Goal: Information Seeking & Learning: Check status

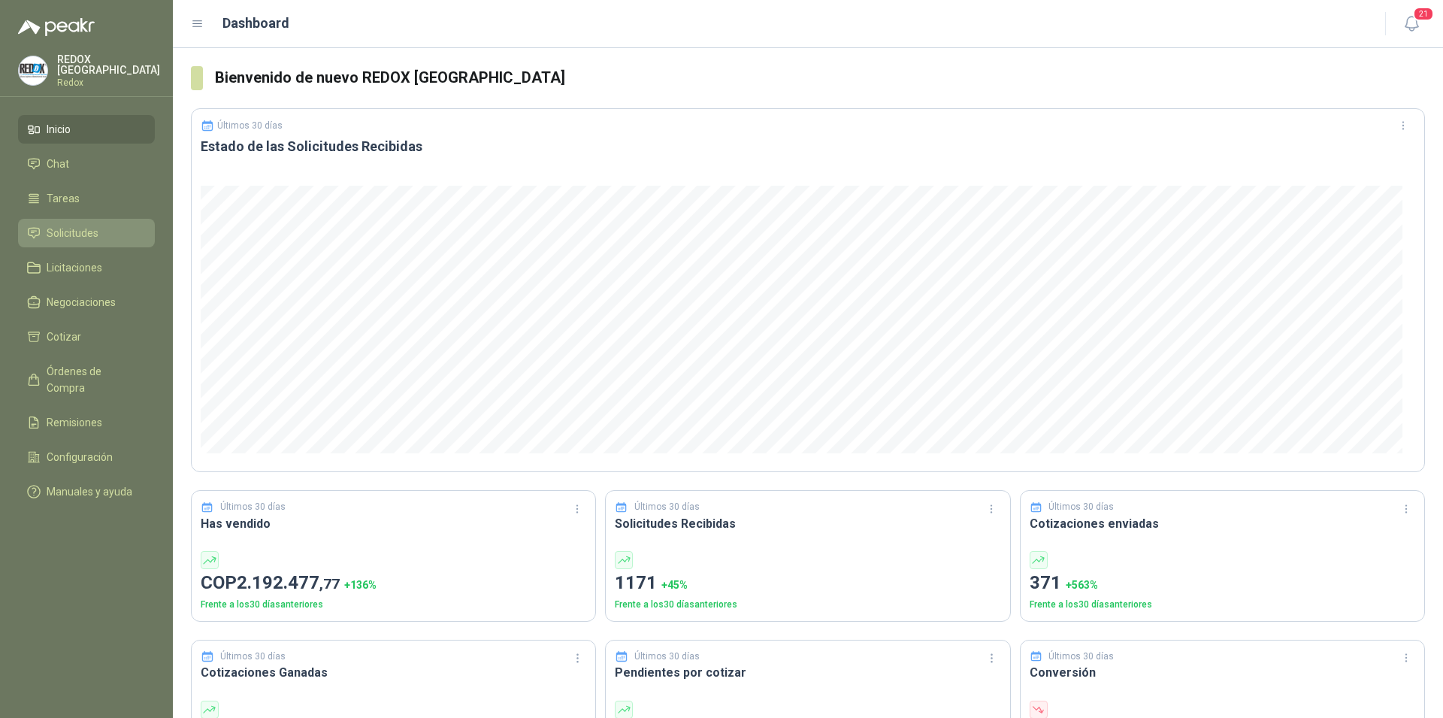
click at [80, 231] on span "Solicitudes" at bounding box center [73, 233] width 52 height 17
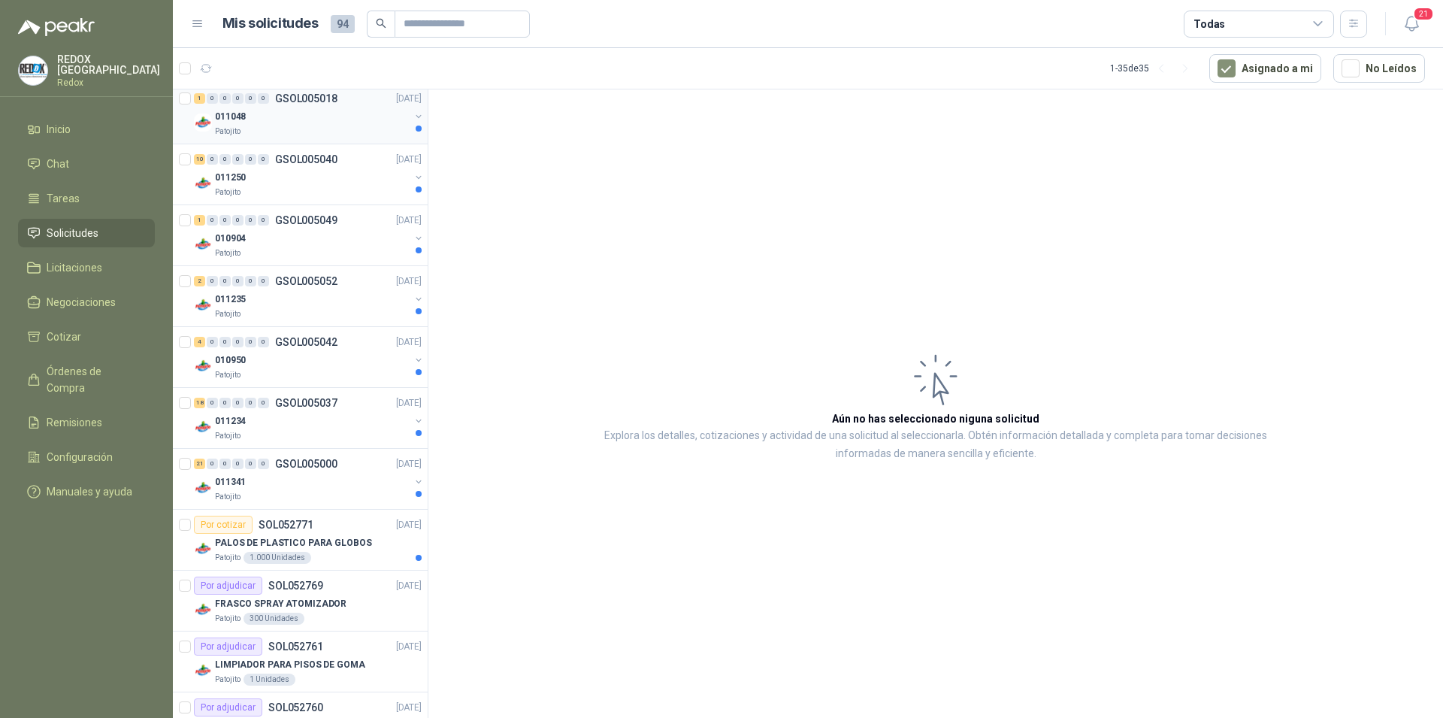
scroll to position [1303, 0]
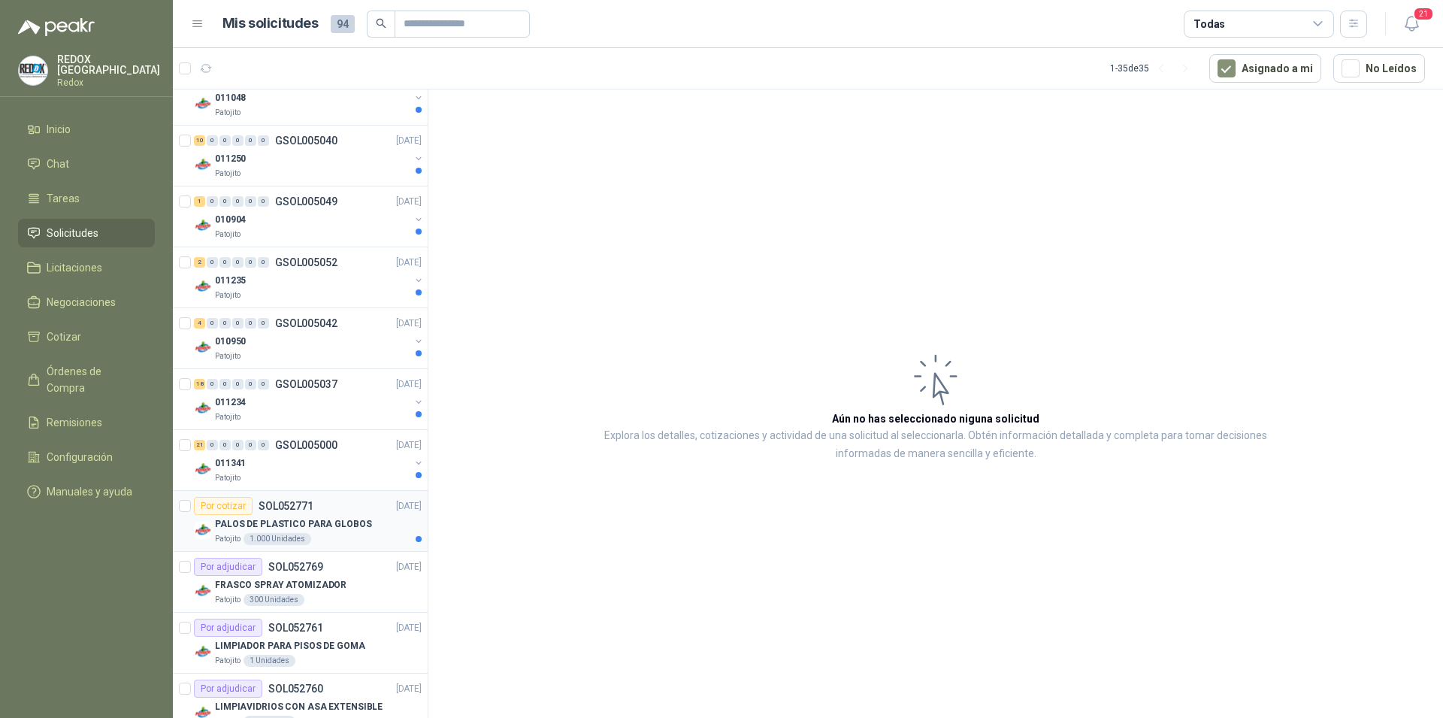
click at [306, 502] on p "SOL052771" at bounding box center [285, 505] width 55 height 11
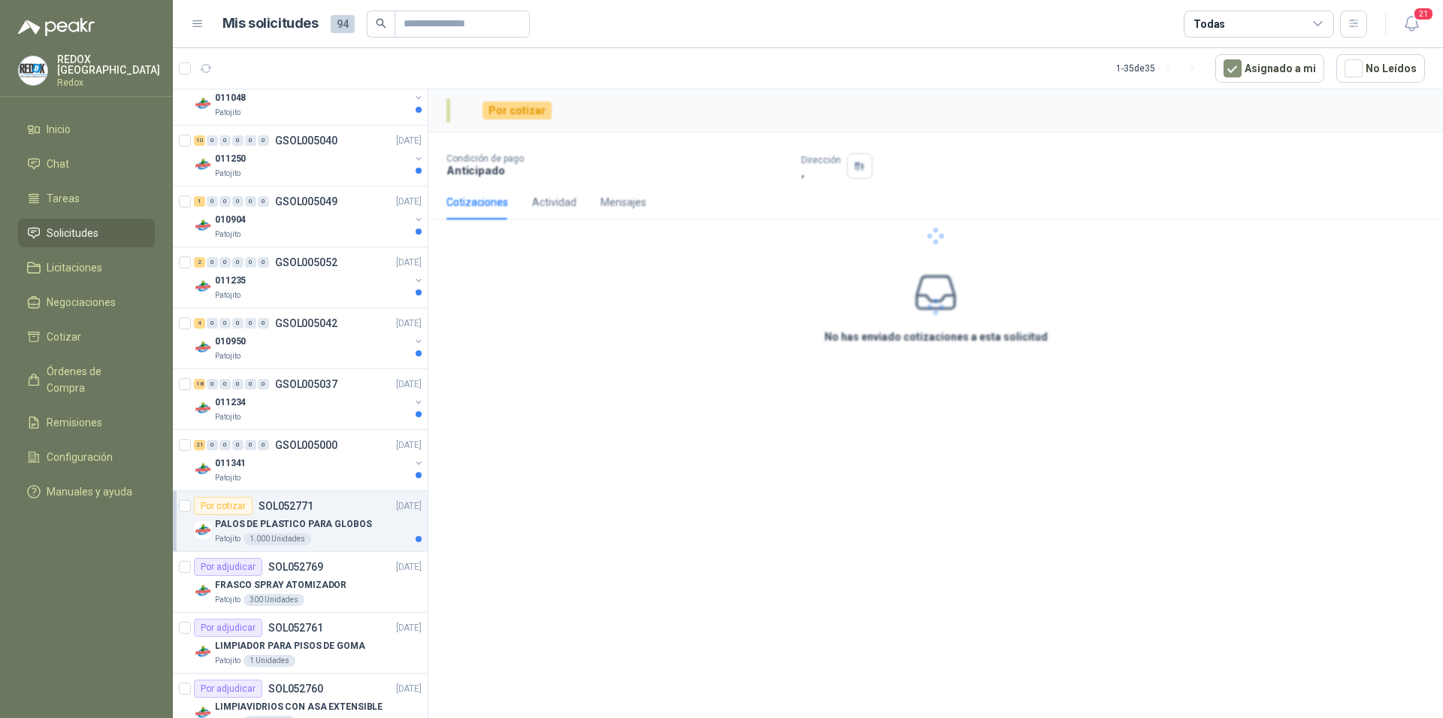
scroll to position [1303, 0]
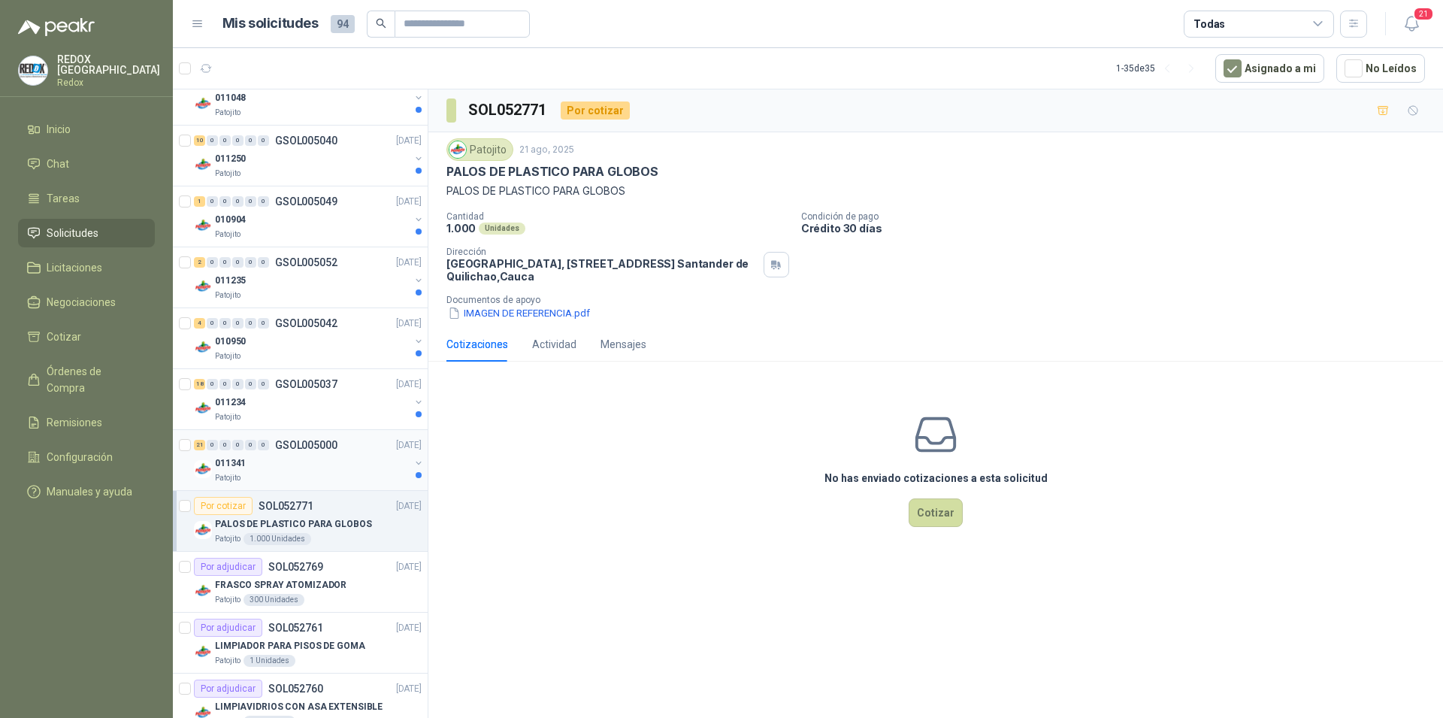
click at [315, 458] on div "011341" at bounding box center [312, 463] width 195 height 18
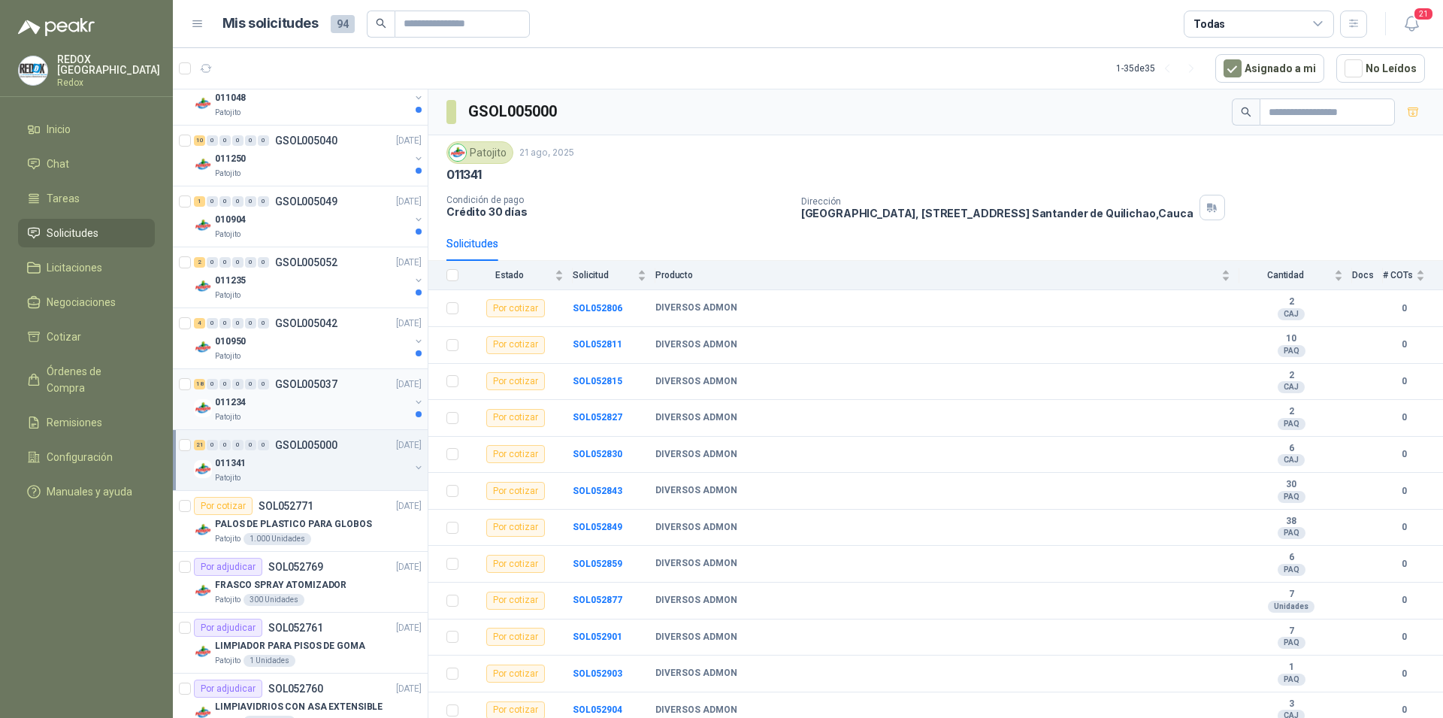
click at [304, 406] on div "011234" at bounding box center [312, 402] width 195 height 18
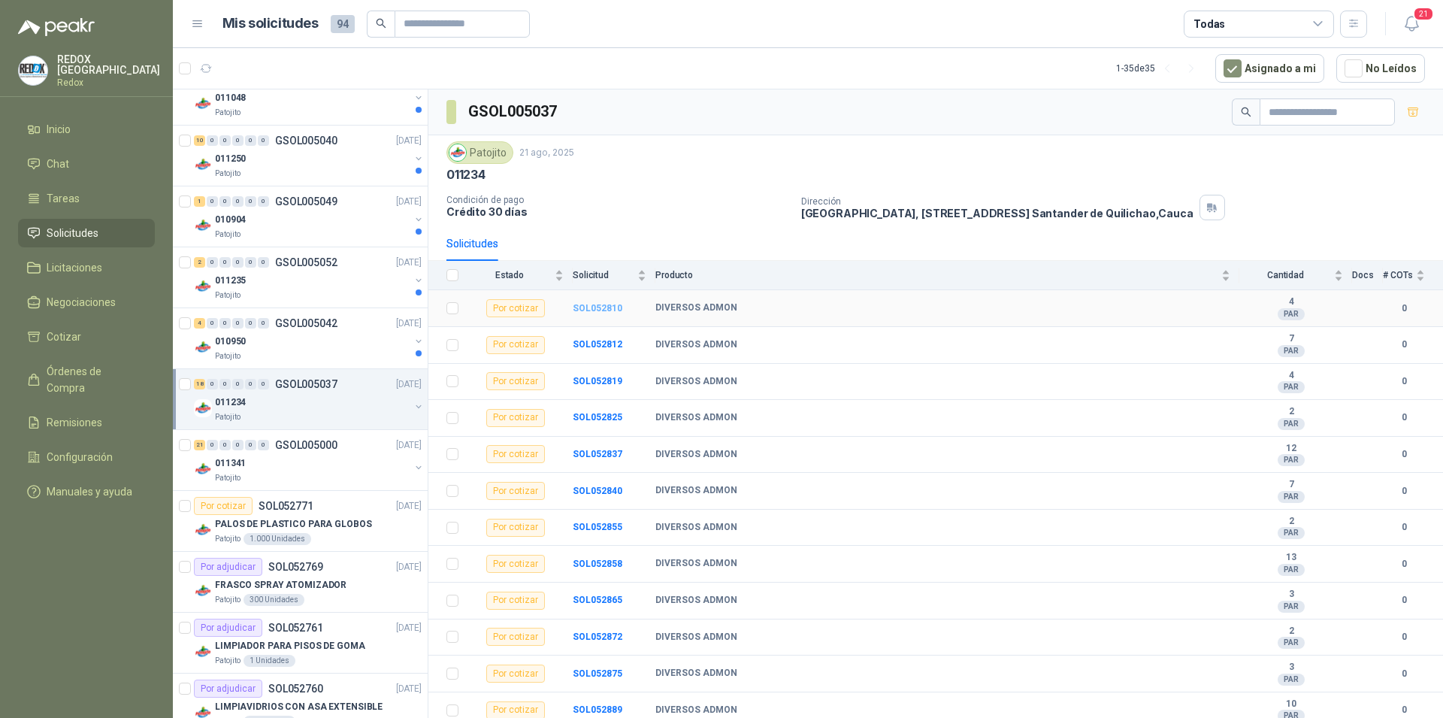
click at [582, 308] on b "SOL052810" at bounding box center [598, 308] width 50 height 11
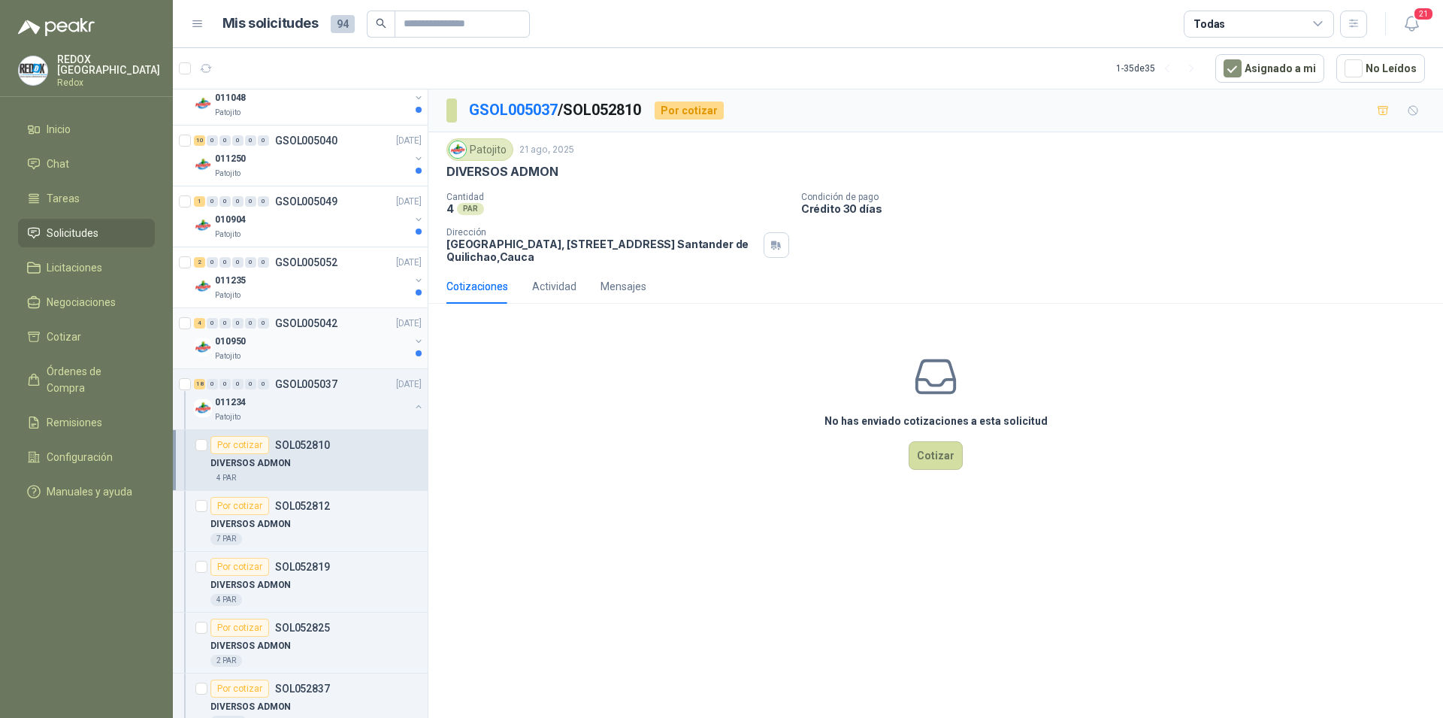
click at [354, 335] on div "010950" at bounding box center [312, 341] width 195 height 18
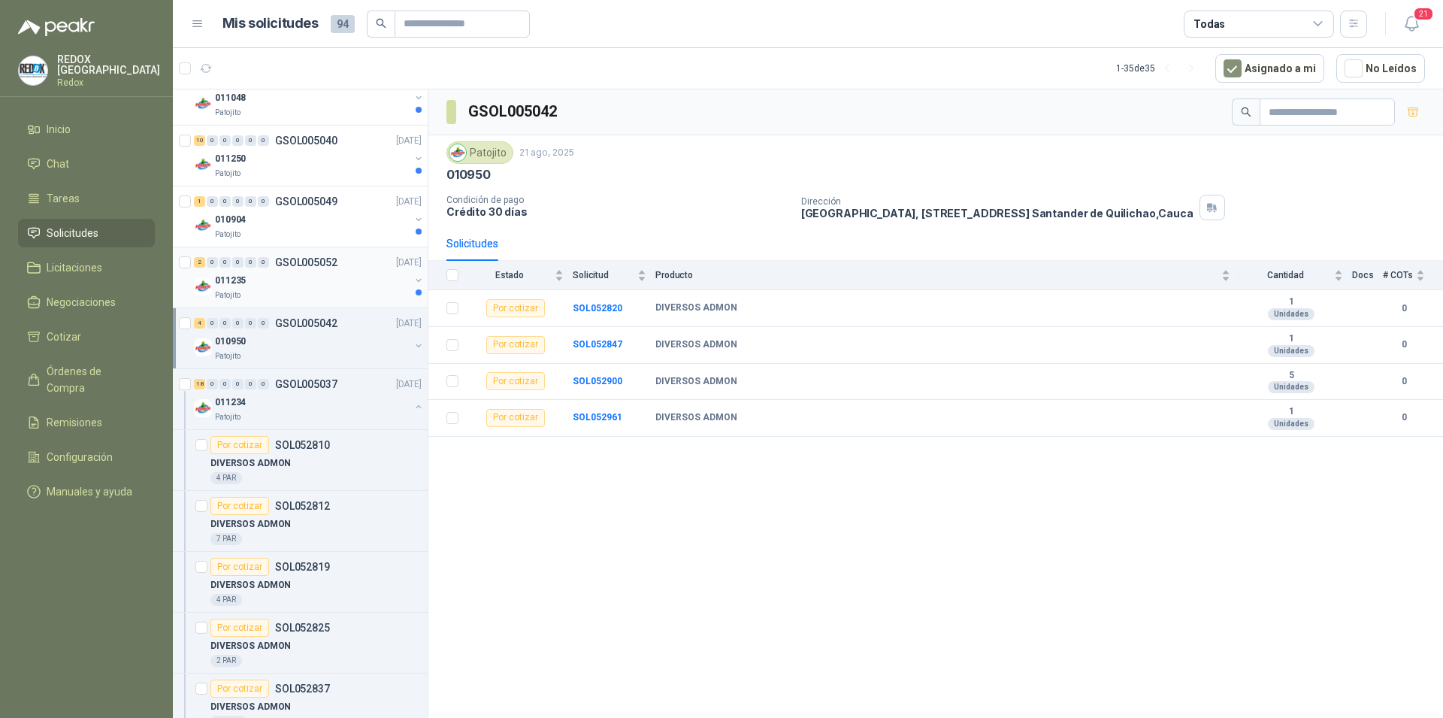
click at [337, 293] on div "Patojito" at bounding box center [312, 295] width 195 height 12
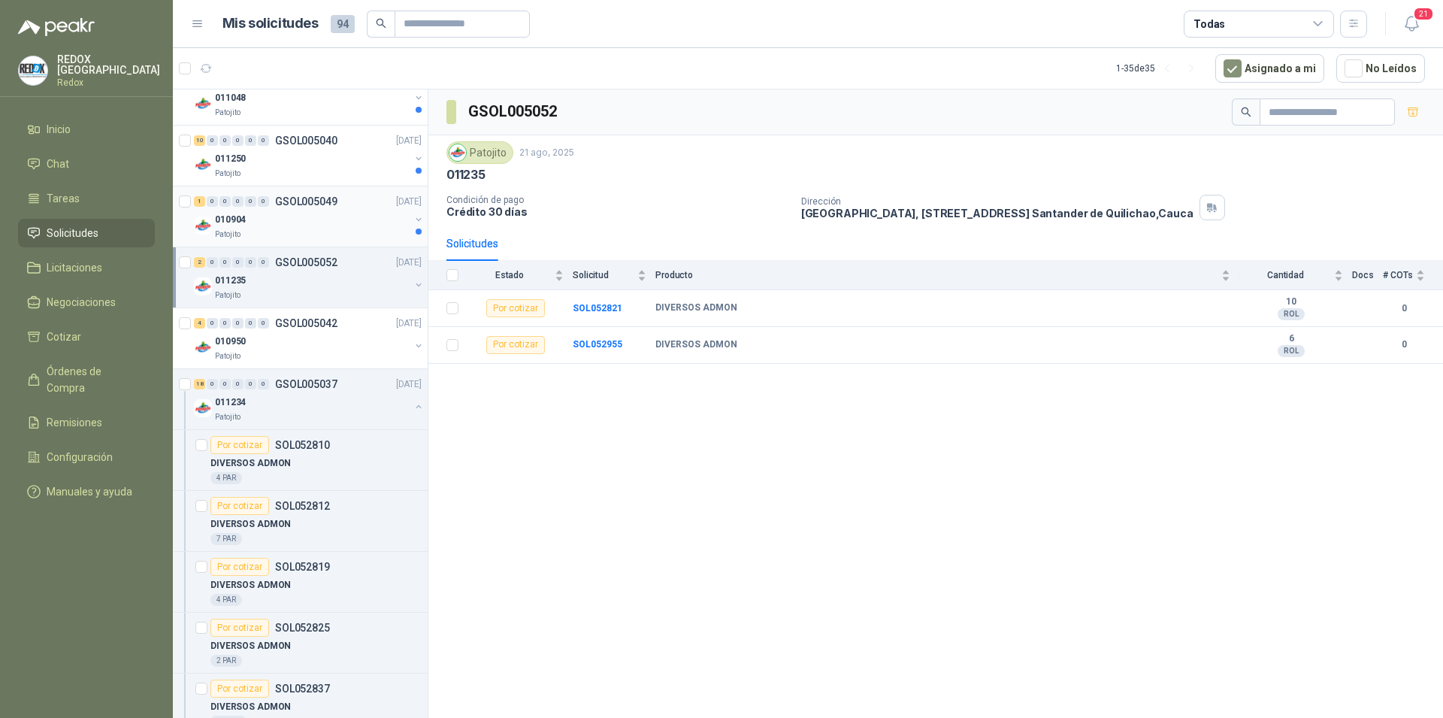
click at [286, 224] on div "010904" at bounding box center [312, 219] width 195 height 18
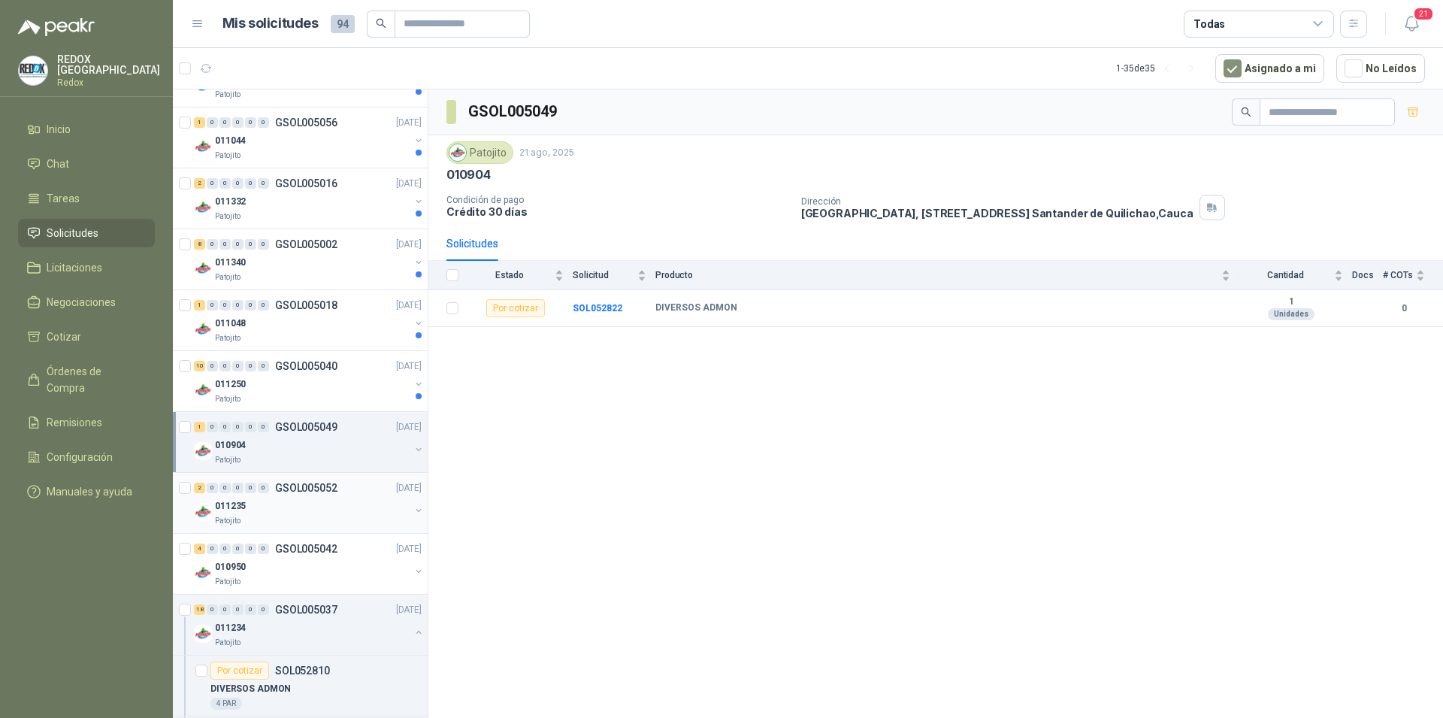
scroll to position [1073, 0]
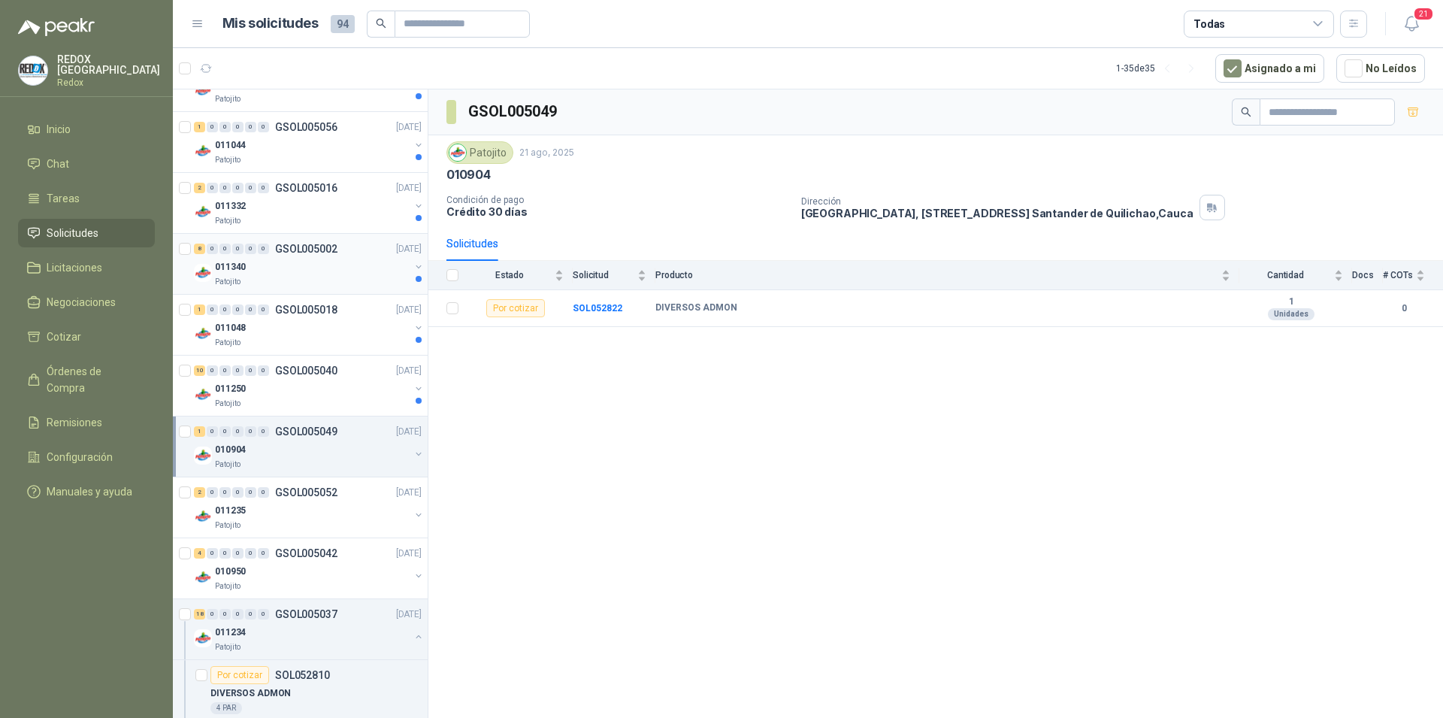
click at [296, 261] on div "011340" at bounding box center [312, 267] width 195 height 18
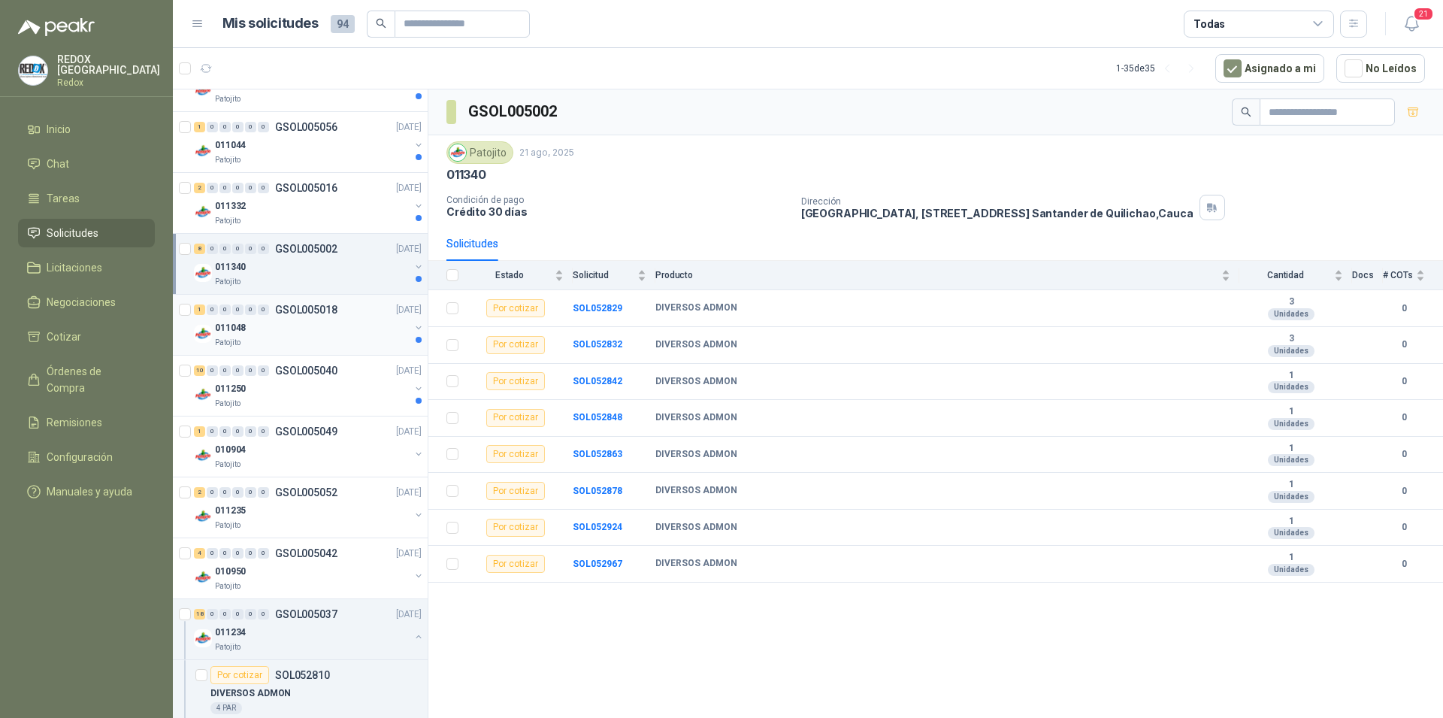
click at [324, 340] on div "Patojito" at bounding box center [312, 343] width 195 height 12
click at [322, 390] on div "011250" at bounding box center [312, 388] width 195 height 18
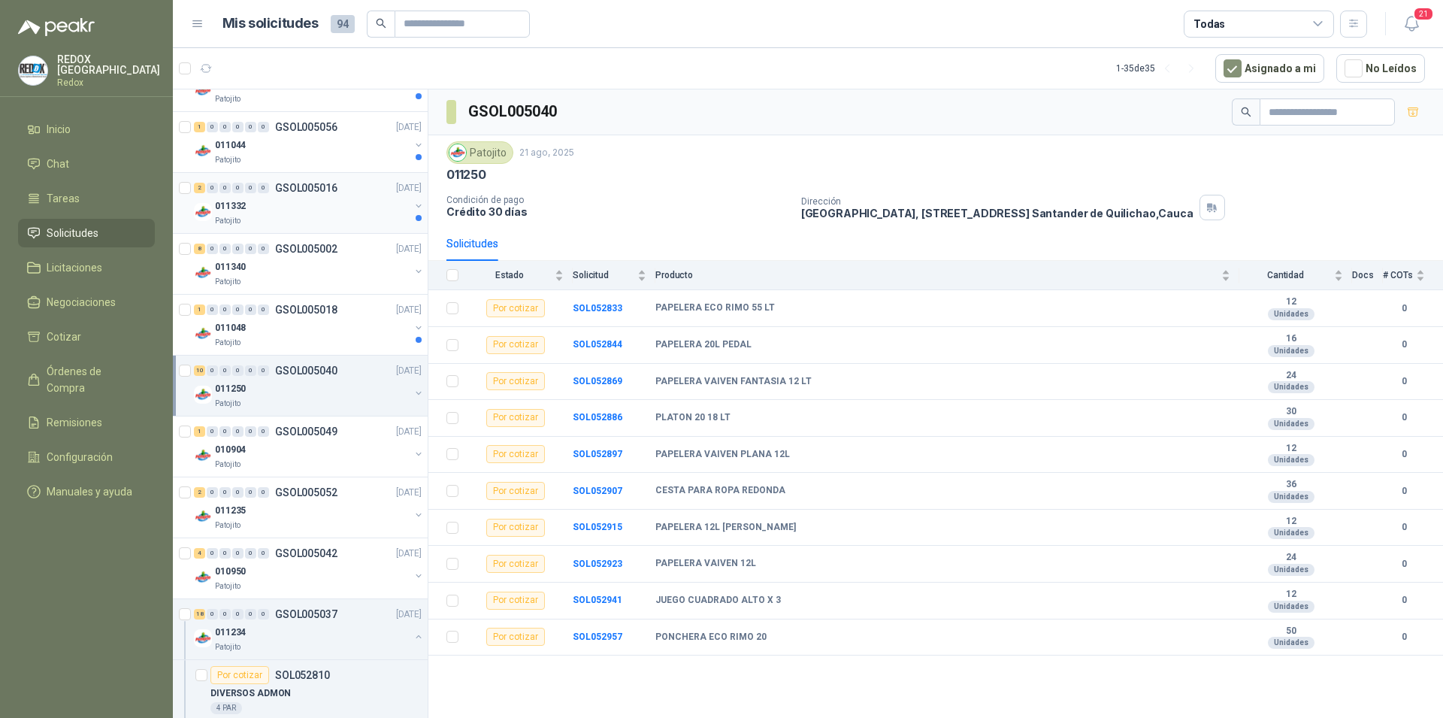
click at [335, 217] on div "Patojito" at bounding box center [312, 221] width 195 height 12
click at [328, 325] on div "011048" at bounding box center [312, 328] width 195 height 18
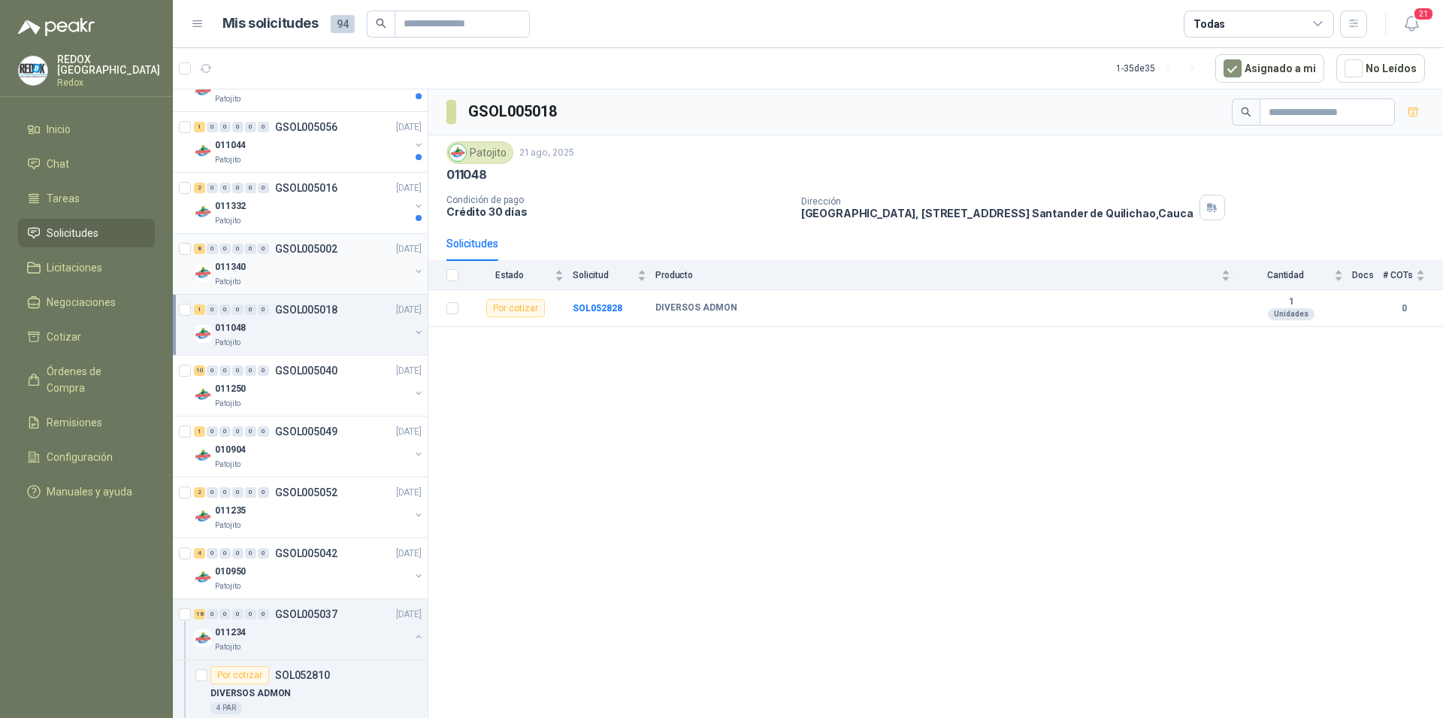
click at [339, 272] on div "011340" at bounding box center [312, 267] width 195 height 18
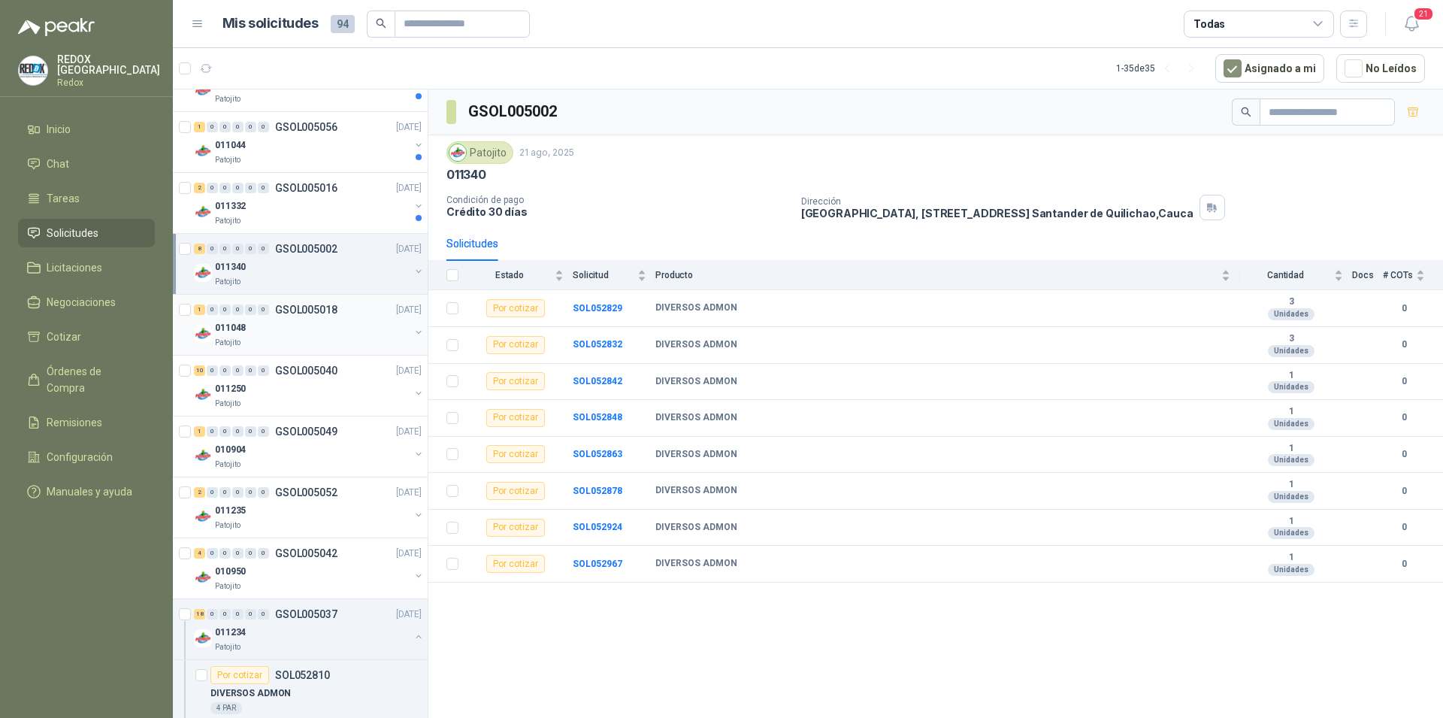
click at [319, 332] on div "011048" at bounding box center [312, 328] width 195 height 18
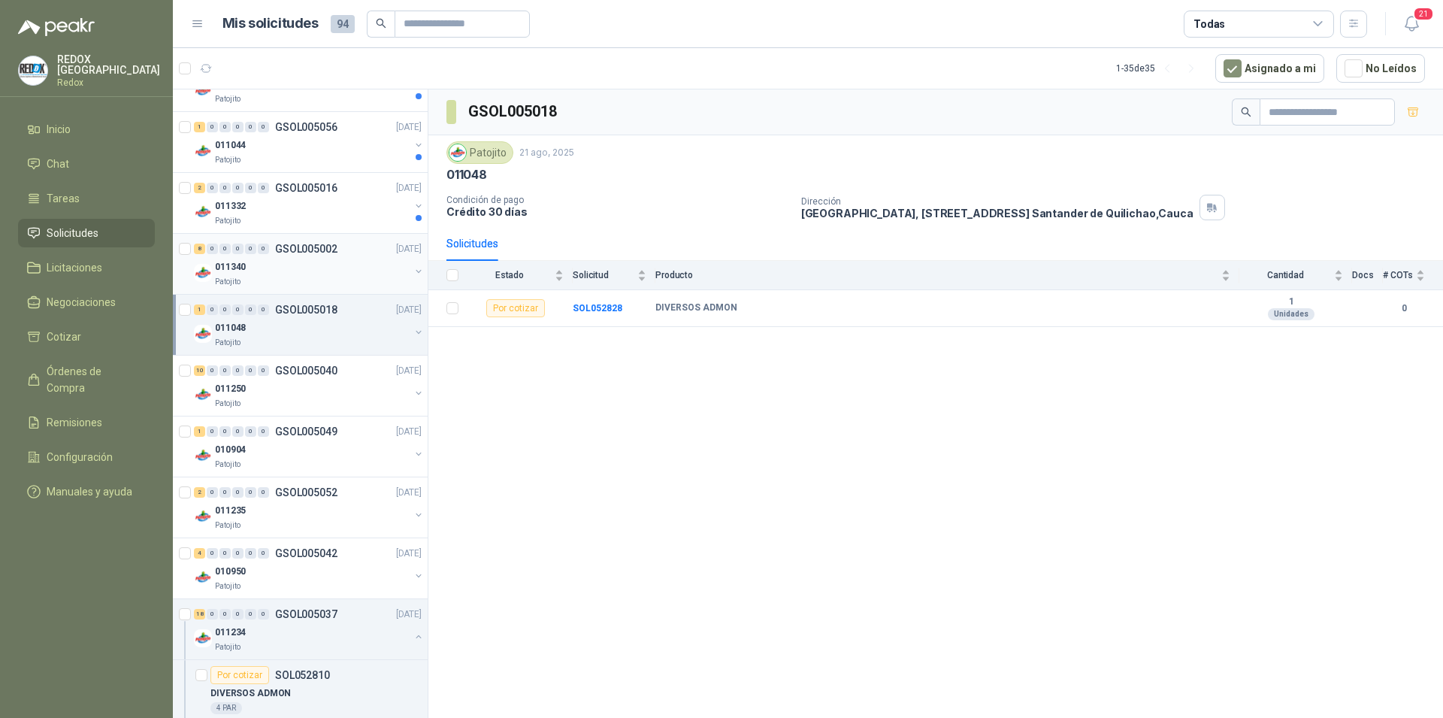
click at [346, 261] on div "011340" at bounding box center [312, 267] width 195 height 18
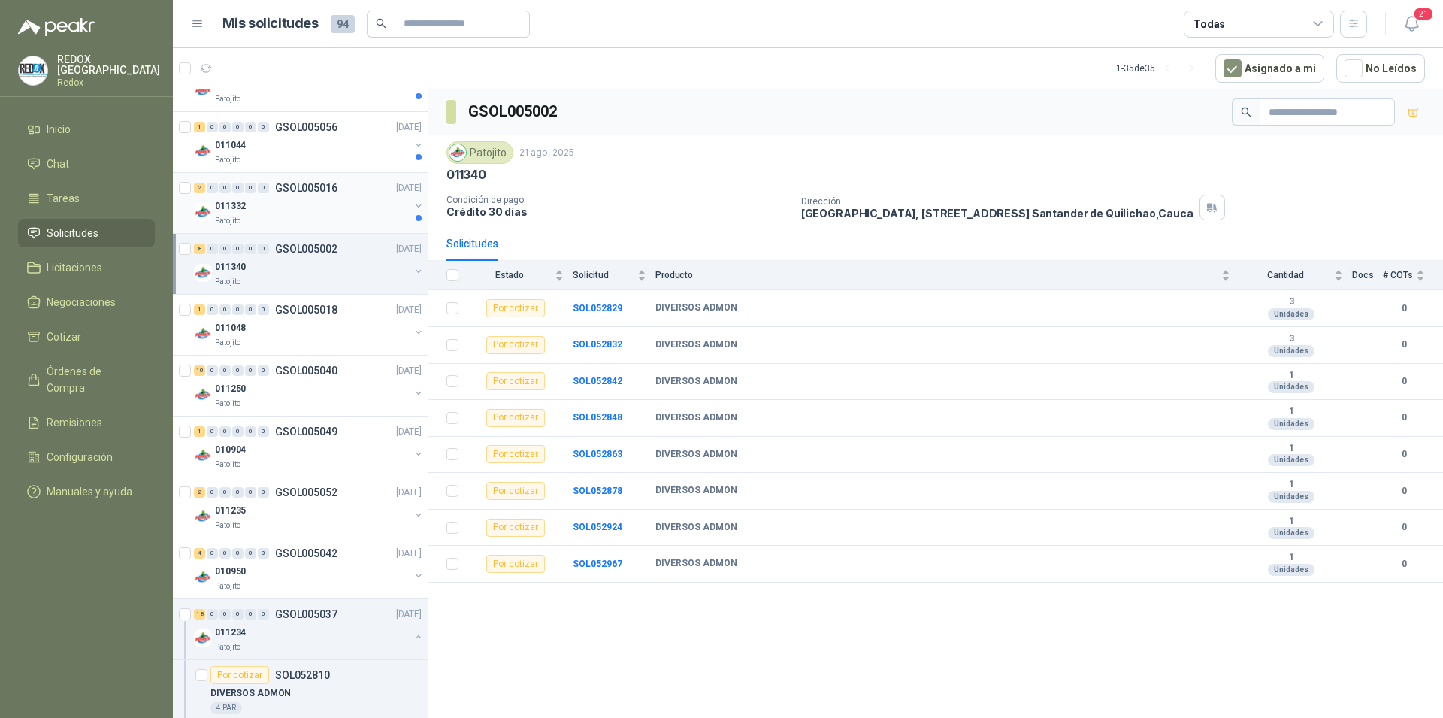
click at [328, 213] on div "011332" at bounding box center [312, 206] width 195 height 18
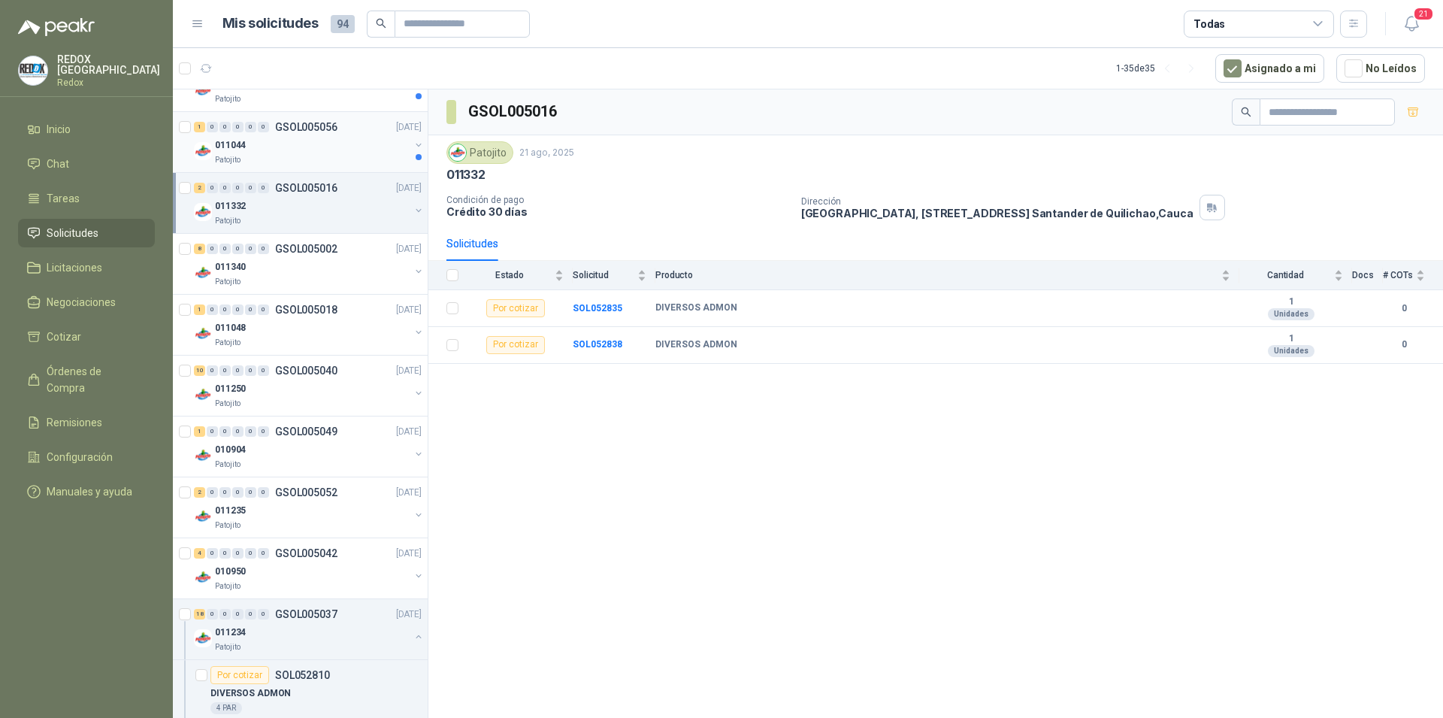
click at [342, 152] on div "011044" at bounding box center [312, 145] width 195 height 18
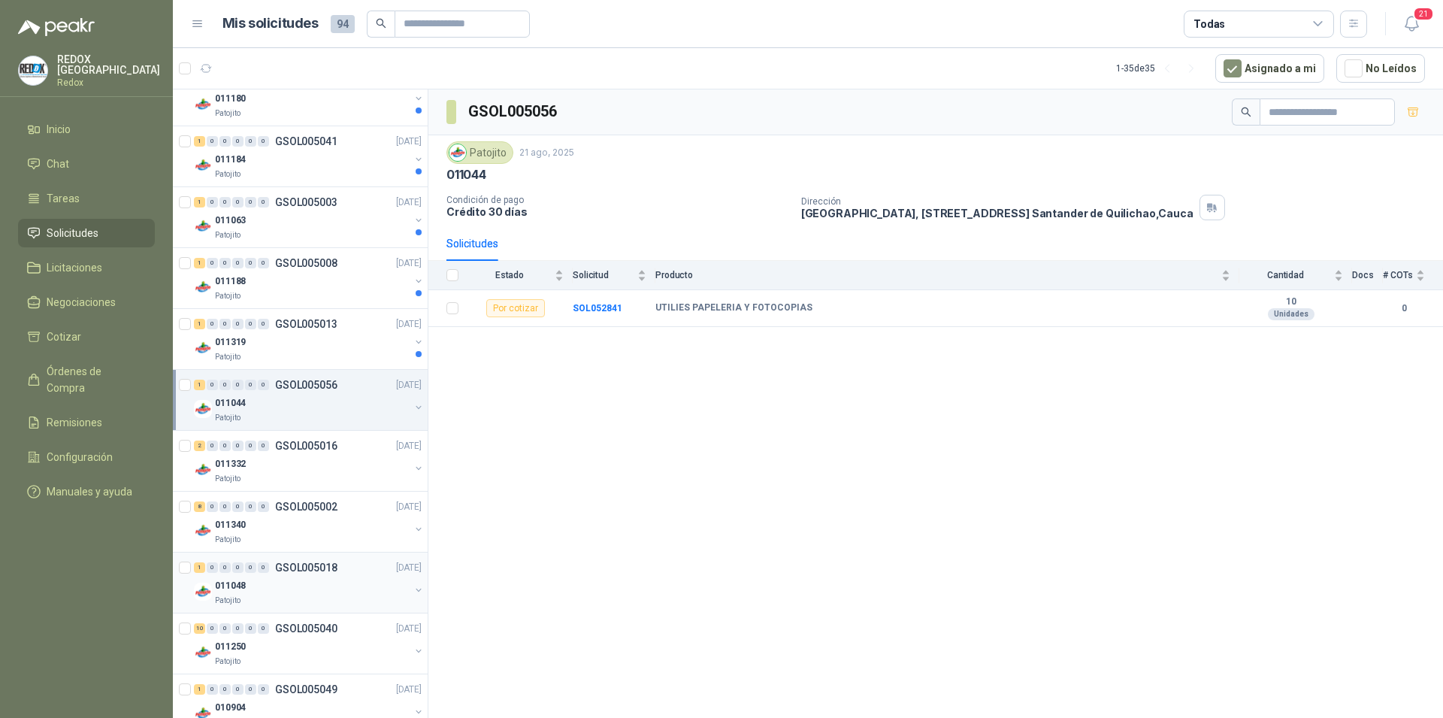
scroll to position [766, 0]
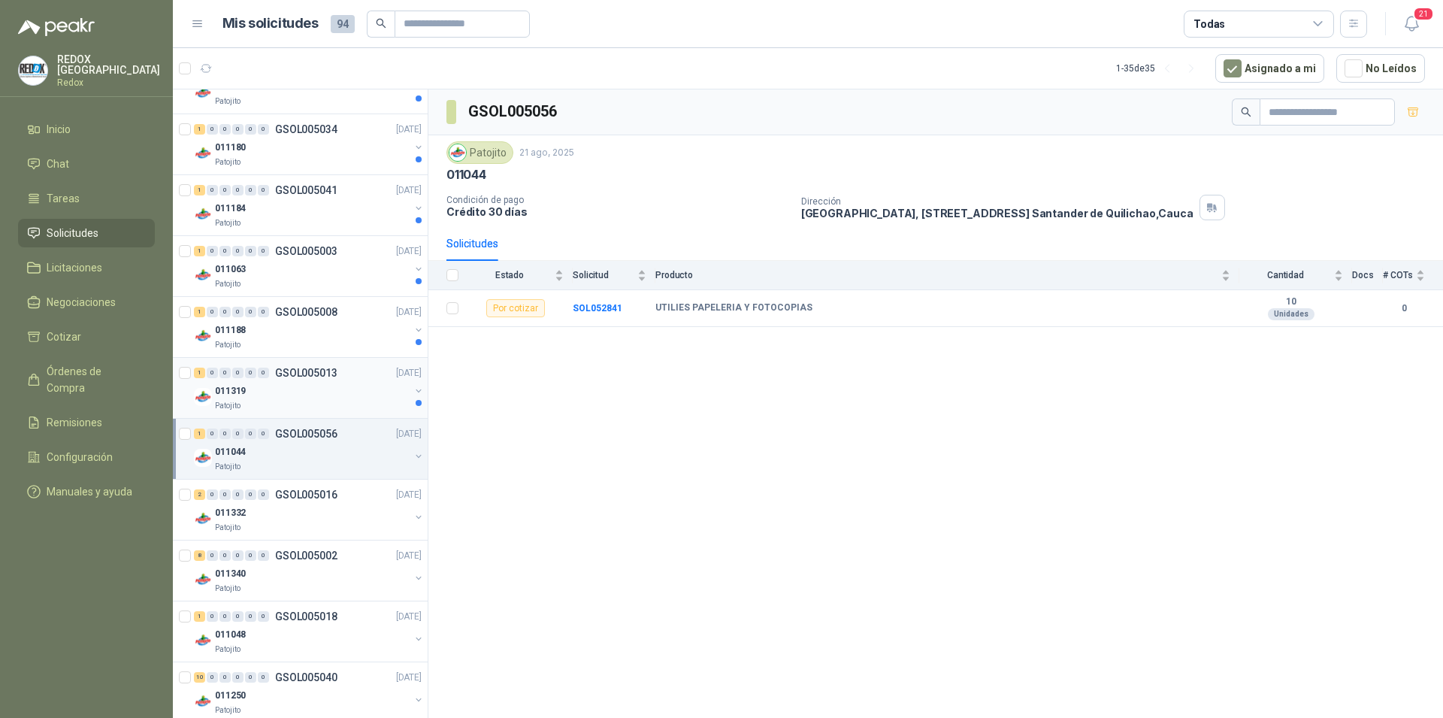
click at [333, 384] on div "011319" at bounding box center [312, 391] width 195 height 18
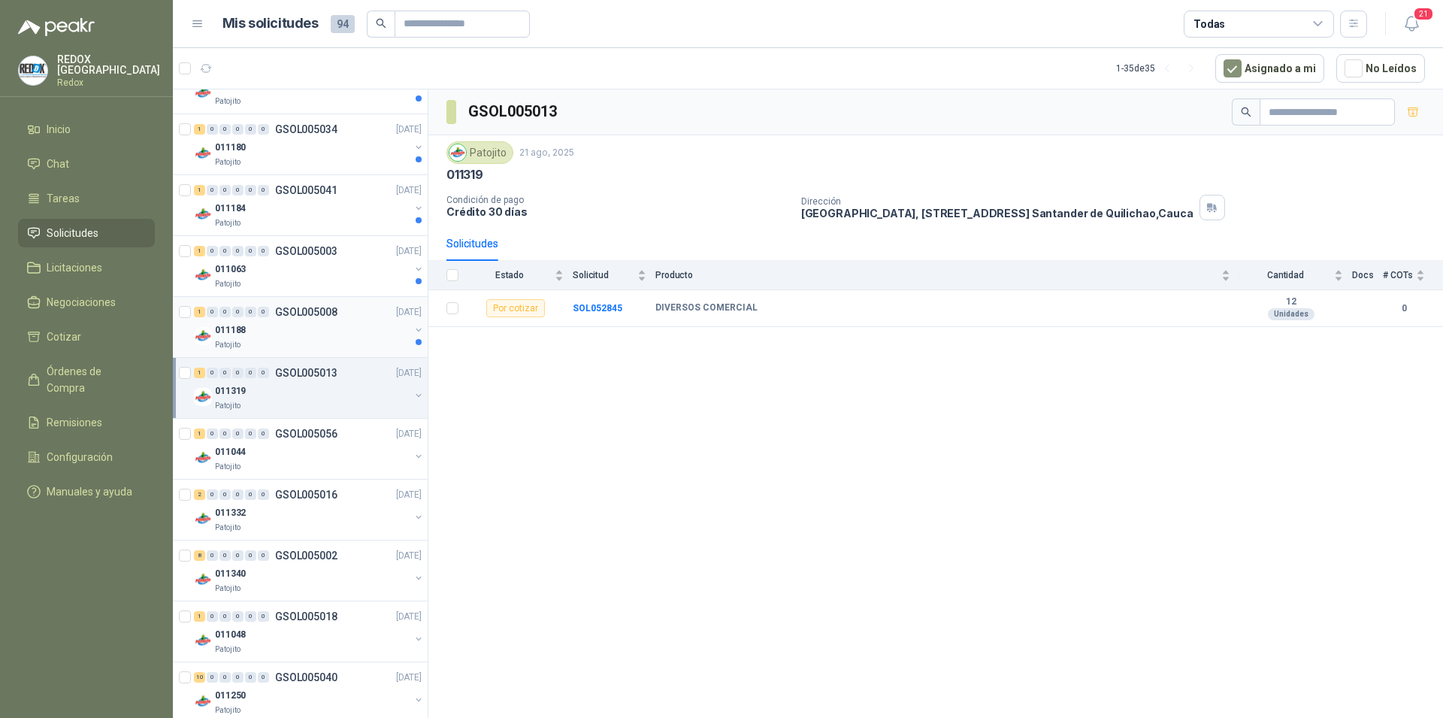
click at [329, 343] on div "Patojito" at bounding box center [312, 345] width 195 height 12
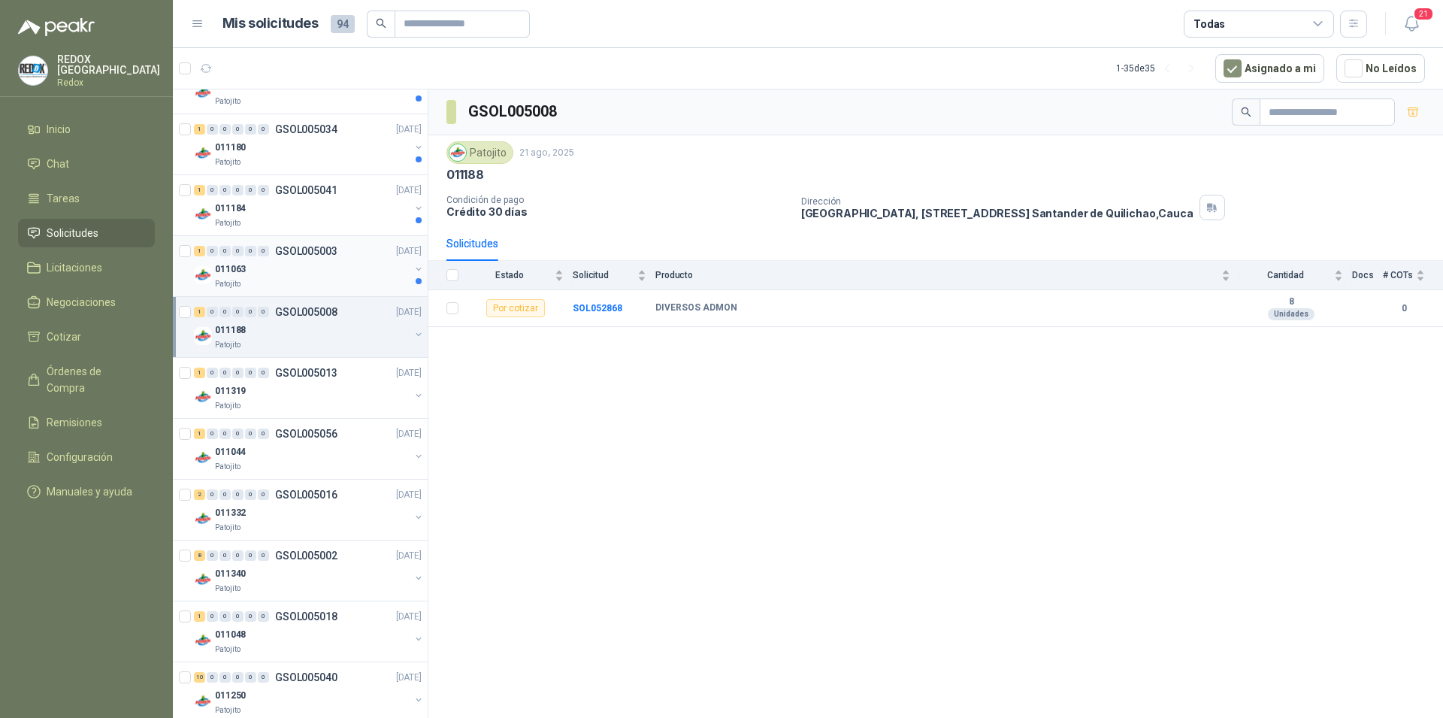
click at [312, 280] on div "Patojito" at bounding box center [312, 284] width 195 height 12
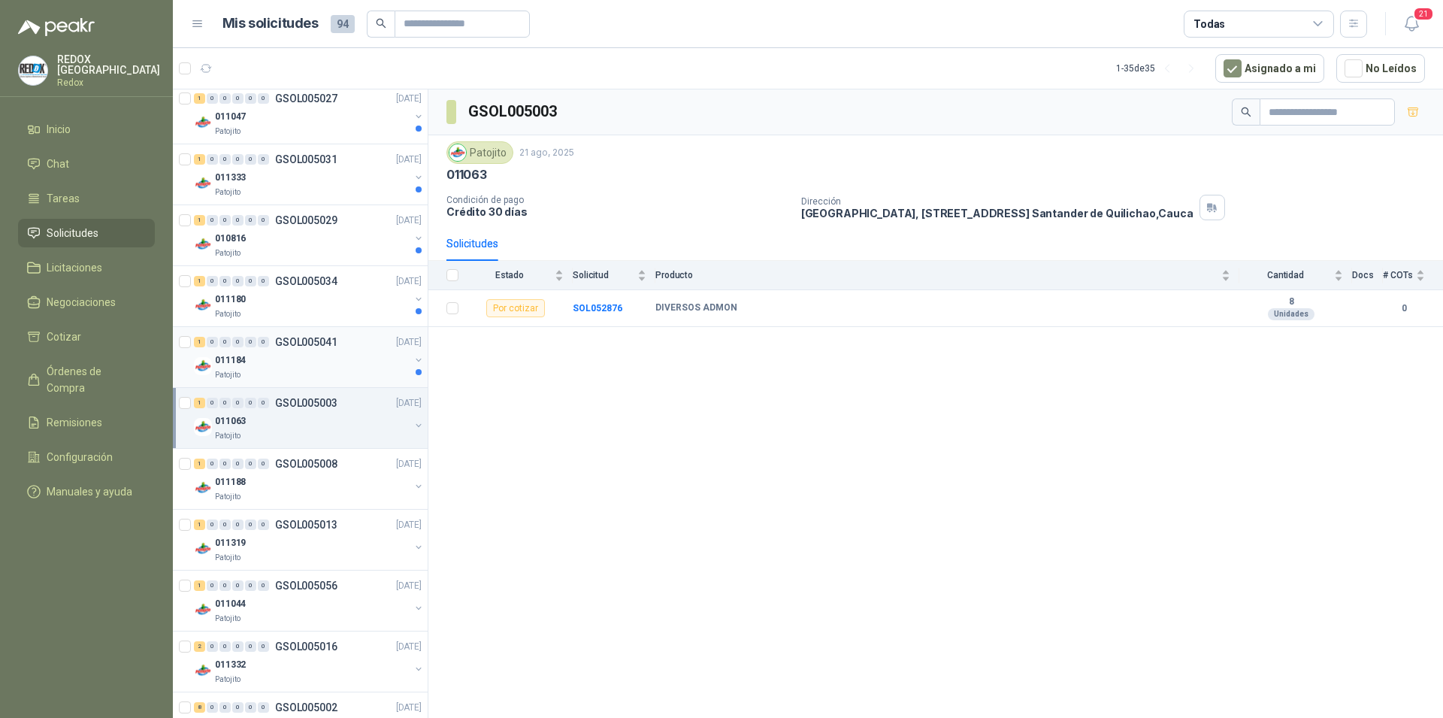
scroll to position [613, 0]
click at [331, 360] on div "011184" at bounding box center [312, 361] width 195 height 18
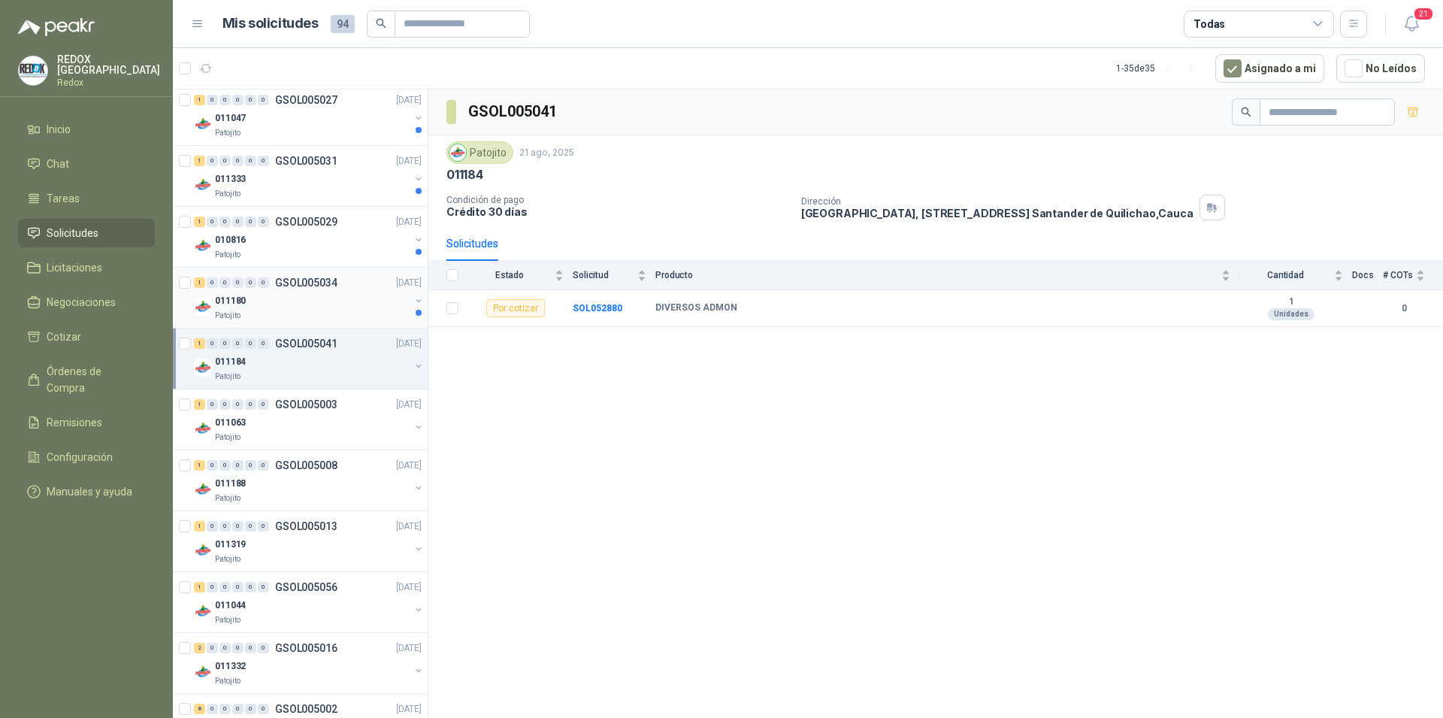
click at [335, 306] on div "011180" at bounding box center [312, 301] width 195 height 18
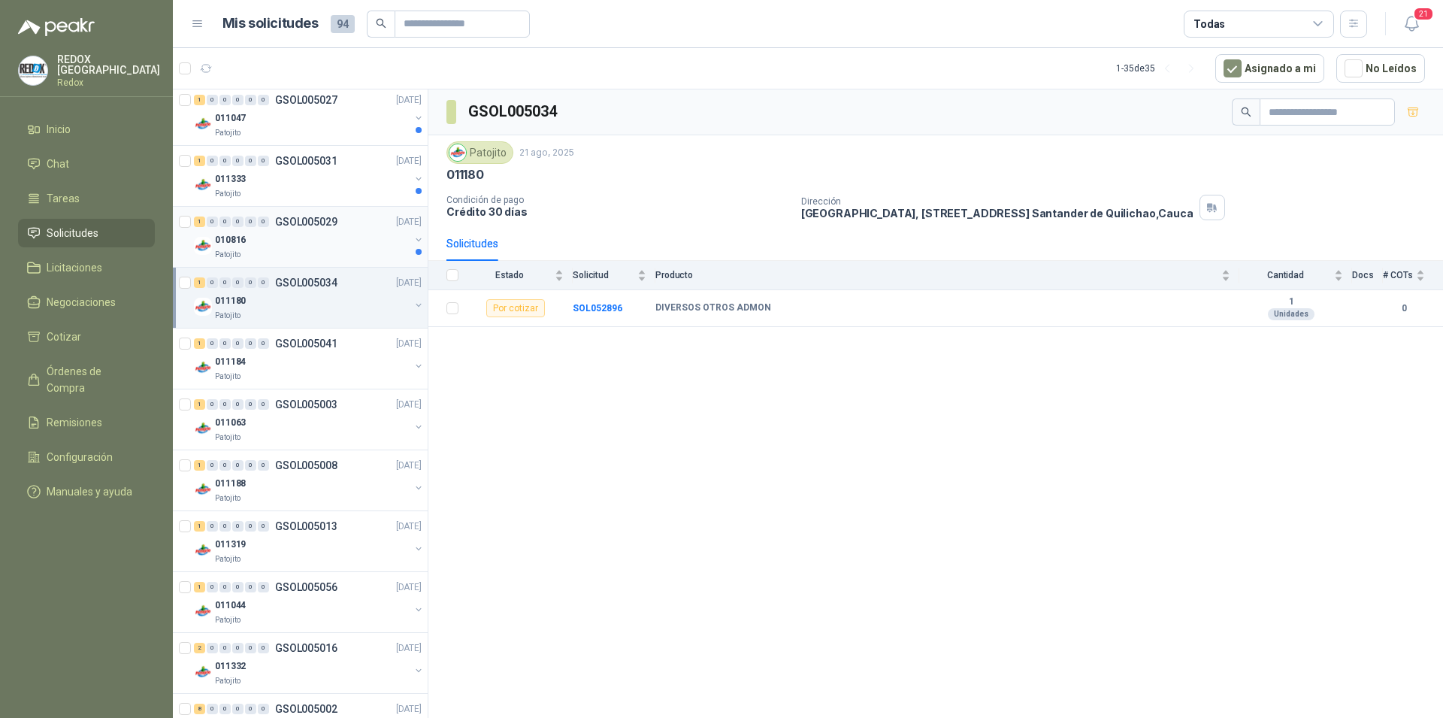
click at [337, 250] on div "Patojito" at bounding box center [312, 255] width 195 height 12
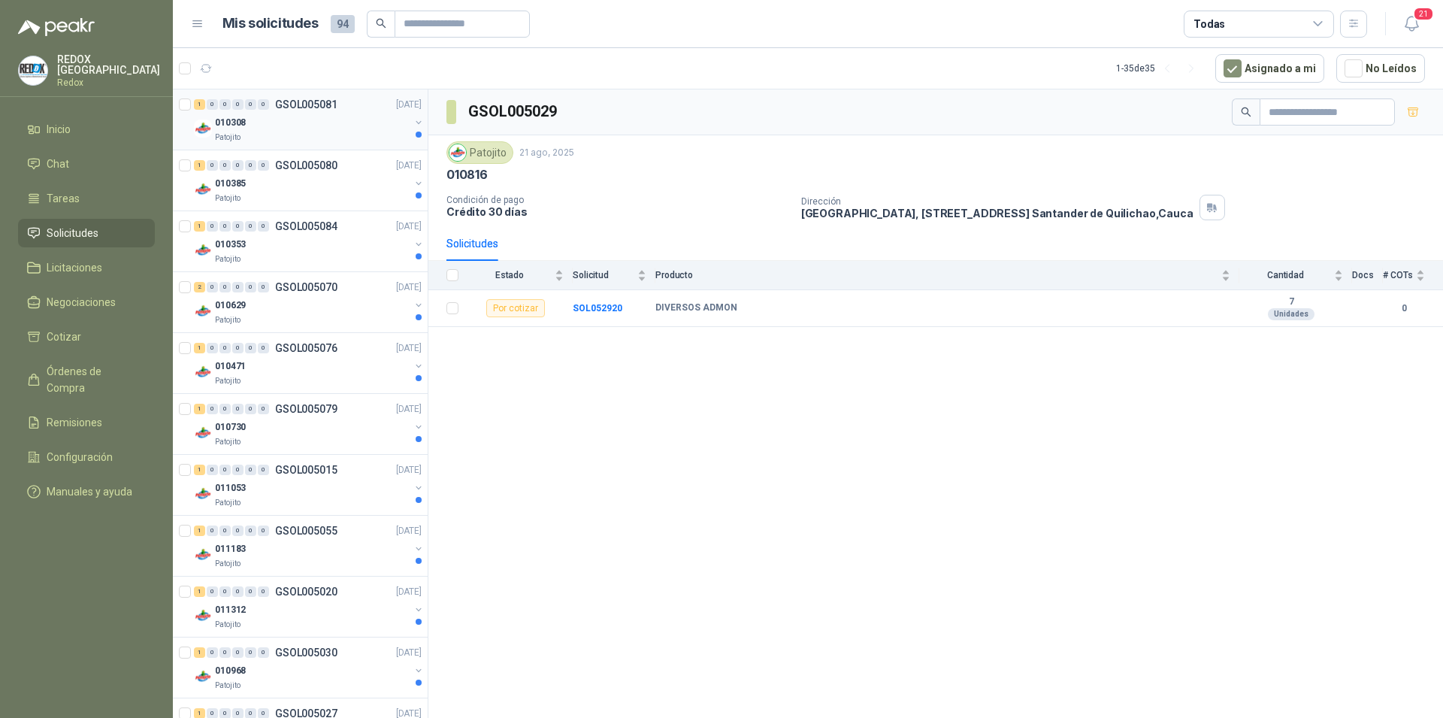
click at [344, 134] on div "Patojito" at bounding box center [312, 137] width 195 height 12
click at [327, 190] on div "010385" at bounding box center [312, 183] width 195 height 18
click at [325, 259] on div "Patojito" at bounding box center [312, 259] width 195 height 12
click at [334, 320] on div "Patojito" at bounding box center [312, 320] width 195 height 12
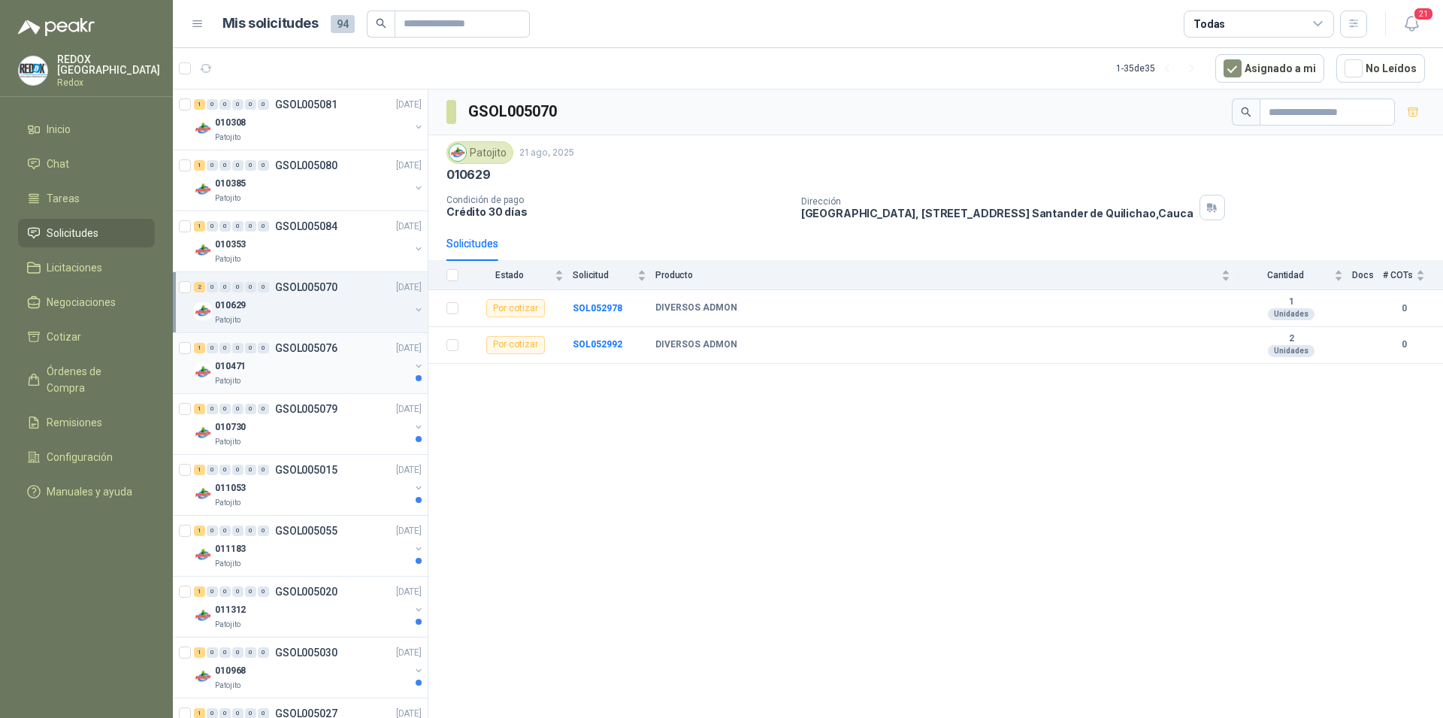
click at [338, 363] on div "010471" at bounding box center [312, 366] width 195 height 18
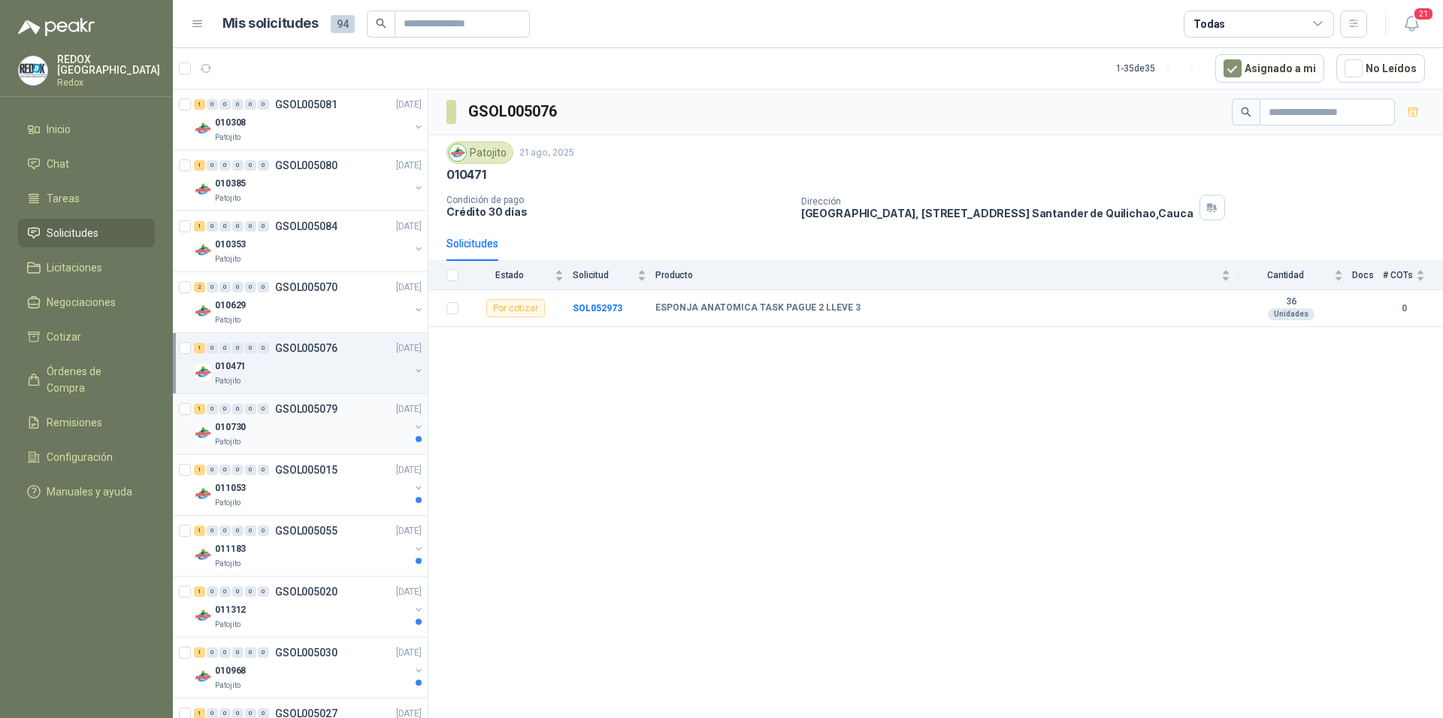
click at [331, 446] on div "Patojito" at bounding box center [312, 442] width 195 height 12
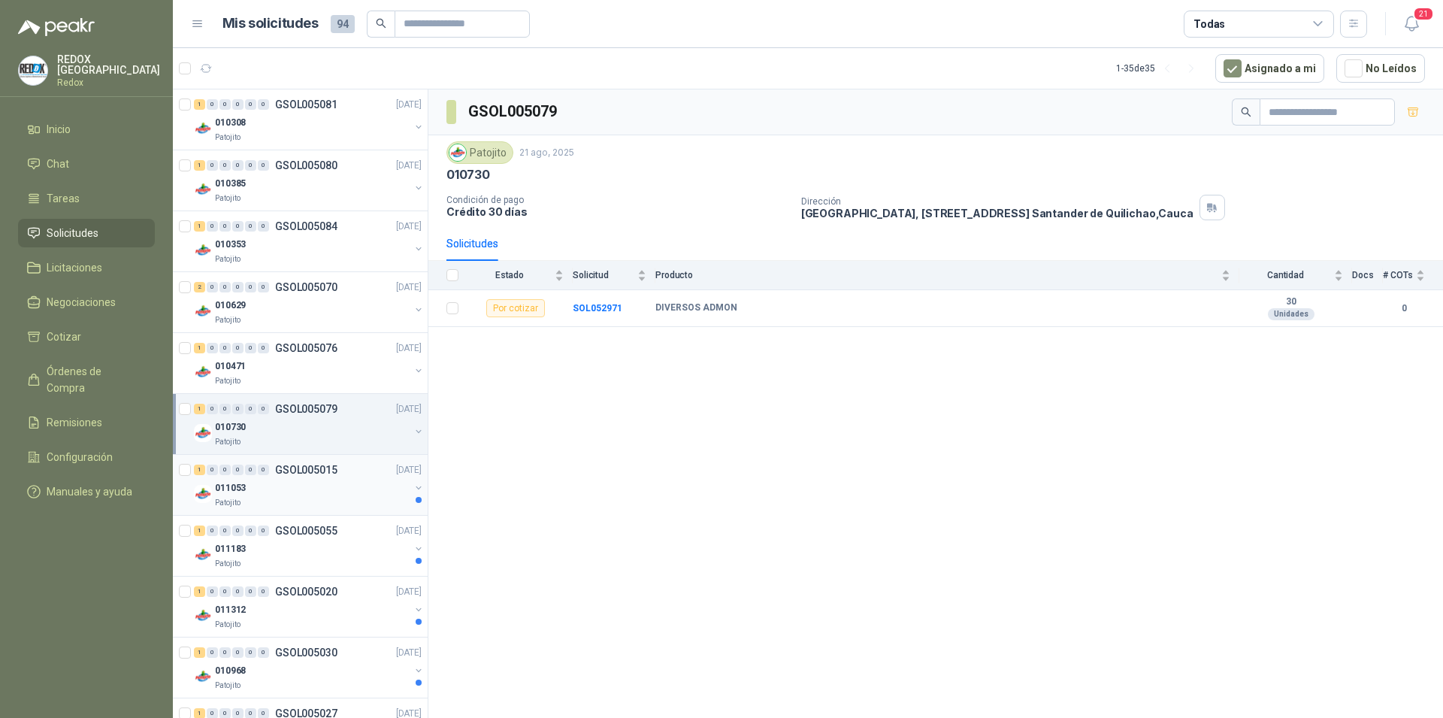
click at [334, 494] on div "011053" at bounding box center [312, 488] width 195 height 18
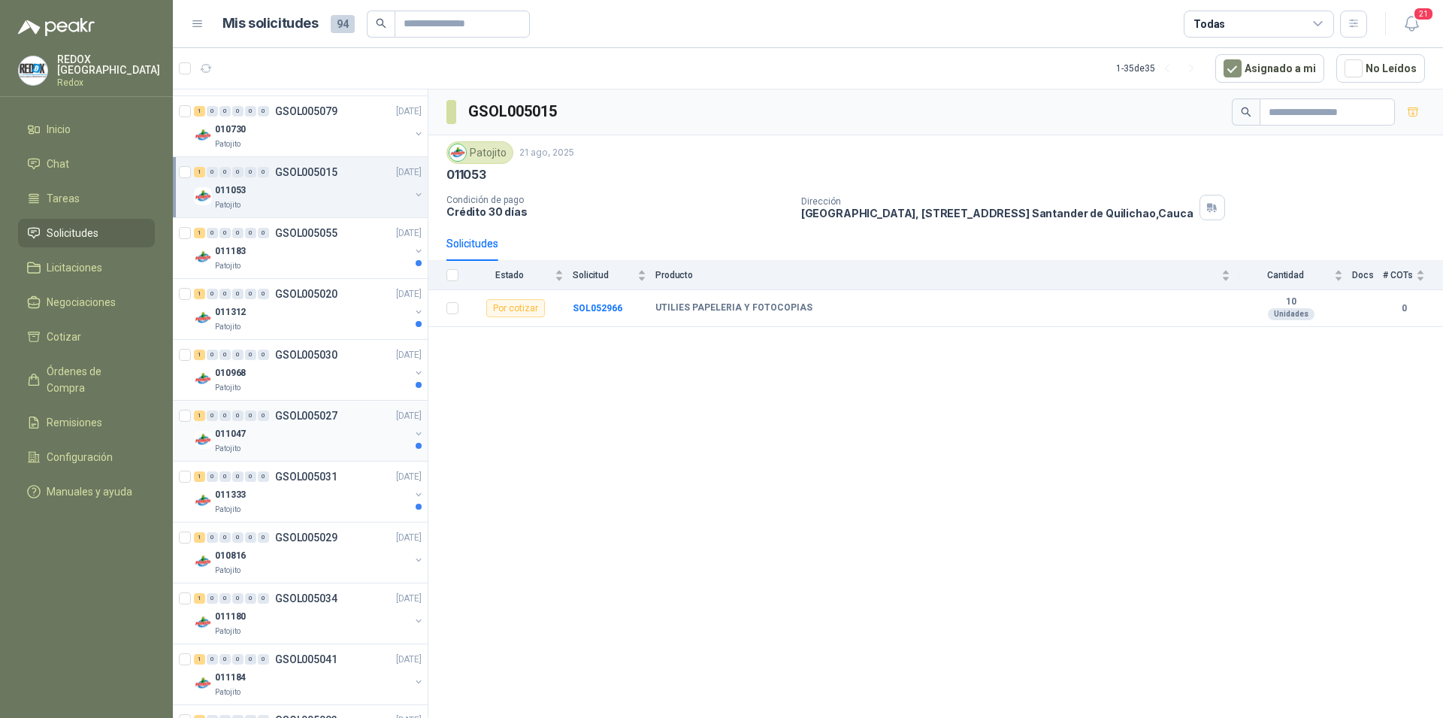
scroll to position [307, 0]
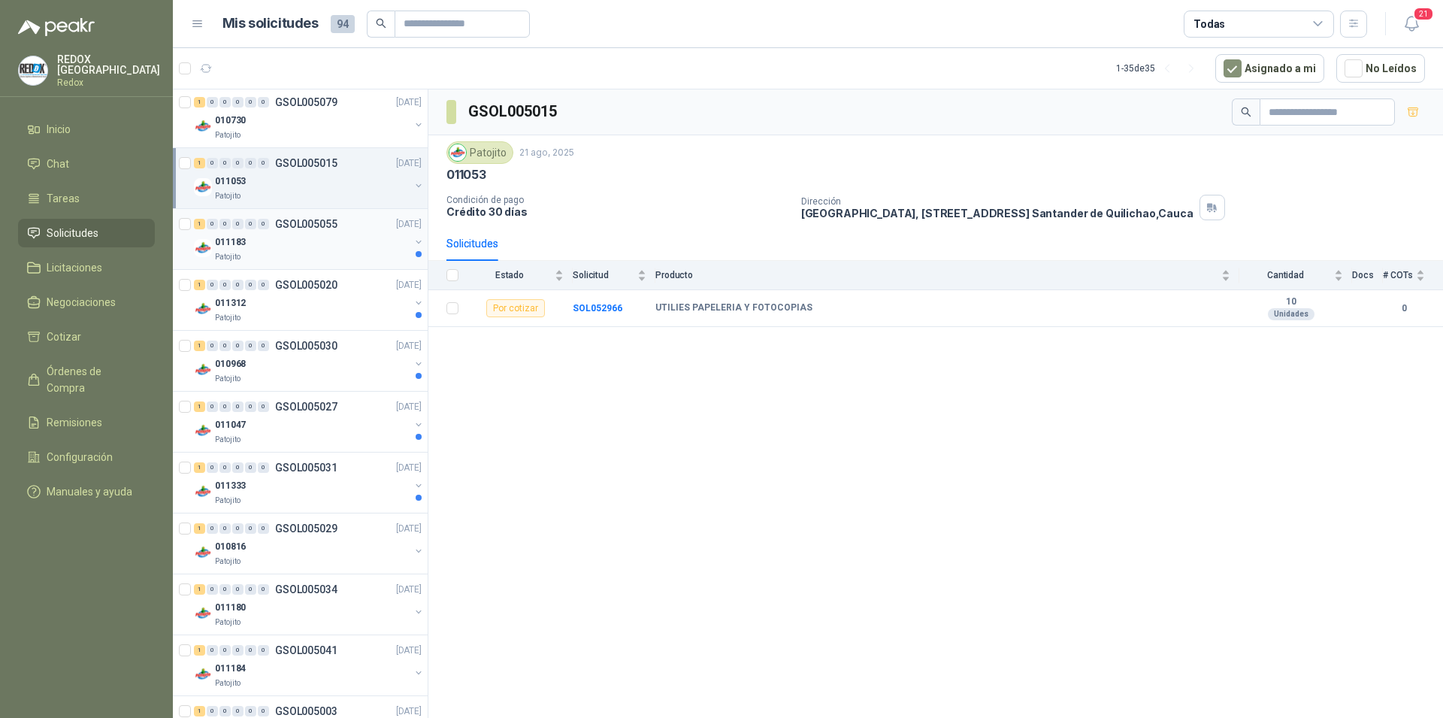
click at [332, 249] on div "011183" at bounding box center [312, 242] width 195 height 18
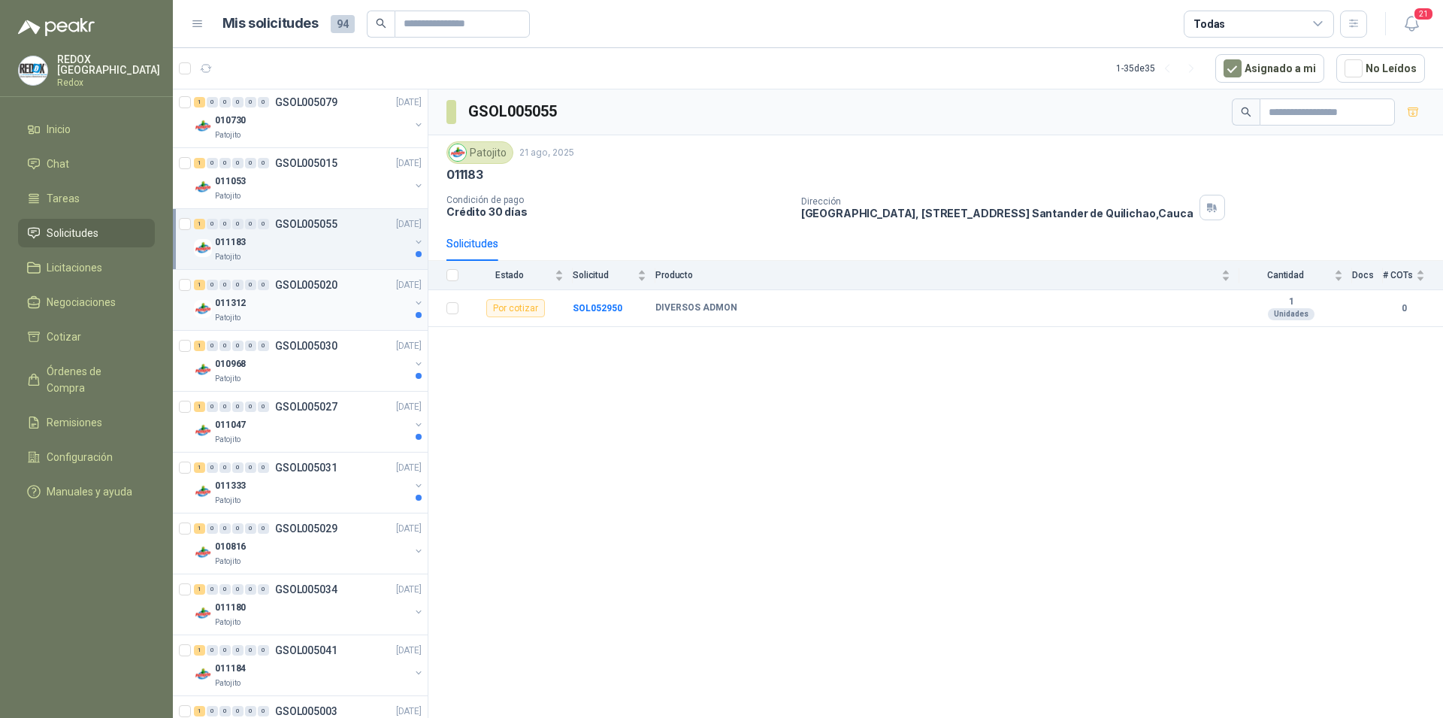
click at [349, 316] on div "Patojito" at bounding box center [312, 318] width 195 height 12
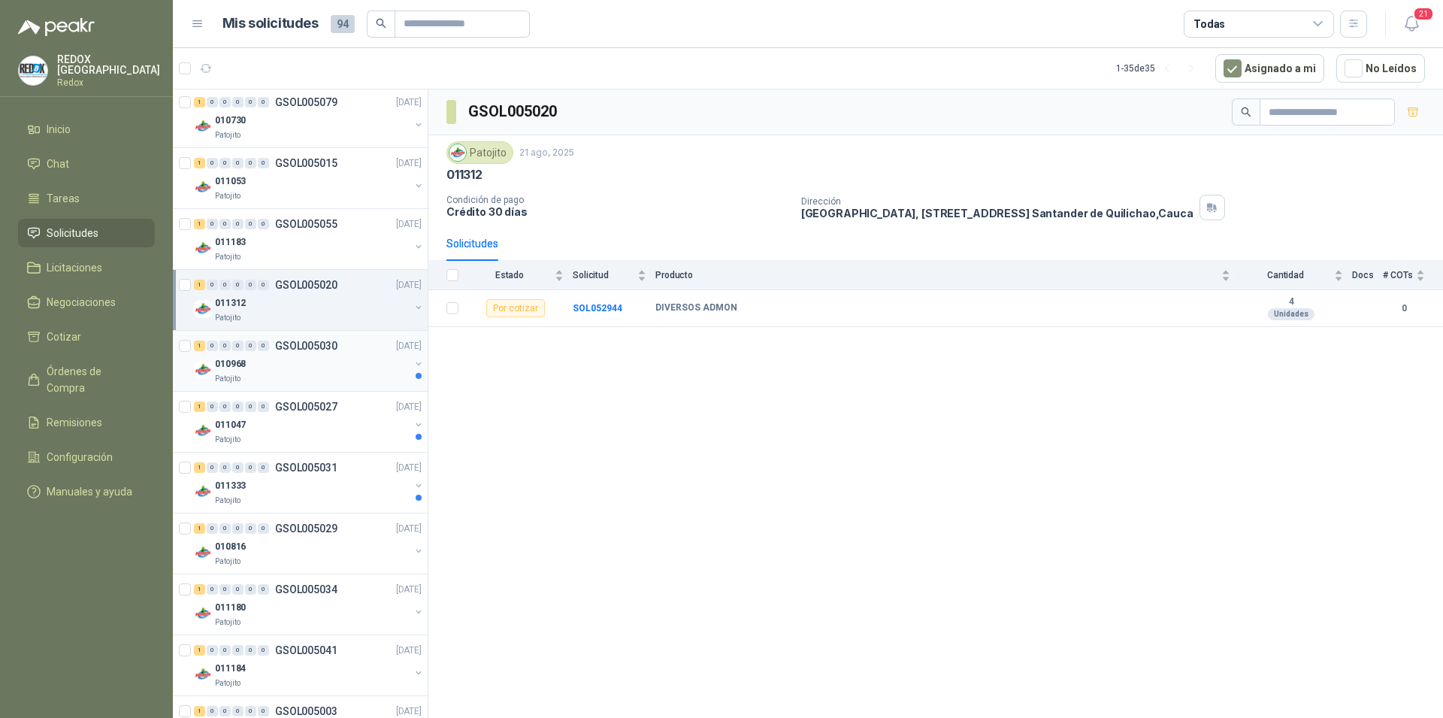
click at [354, 376] on div "Patojito" at bounding box center [312, 379] width 195 height 12
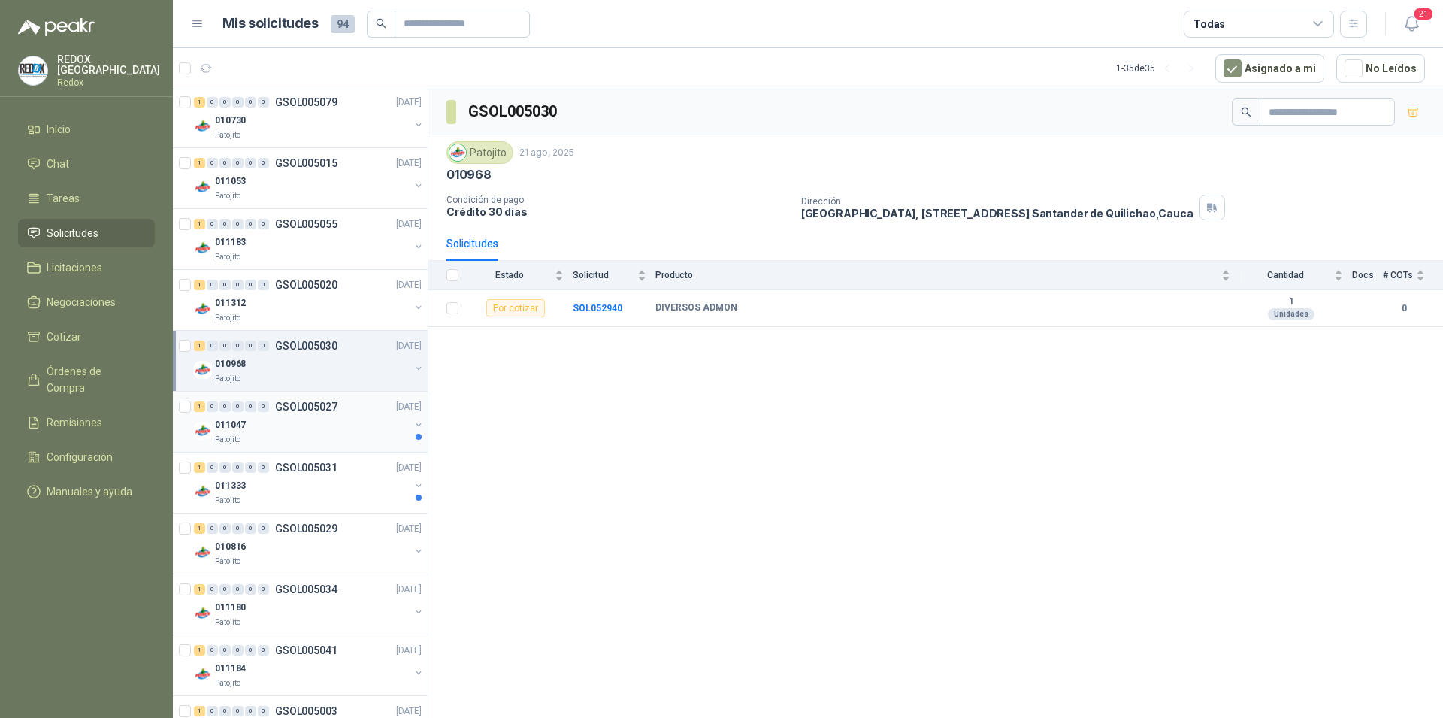
click at [361, 421] on div "011047" at bounding box center [312, 424] width 195 height 18
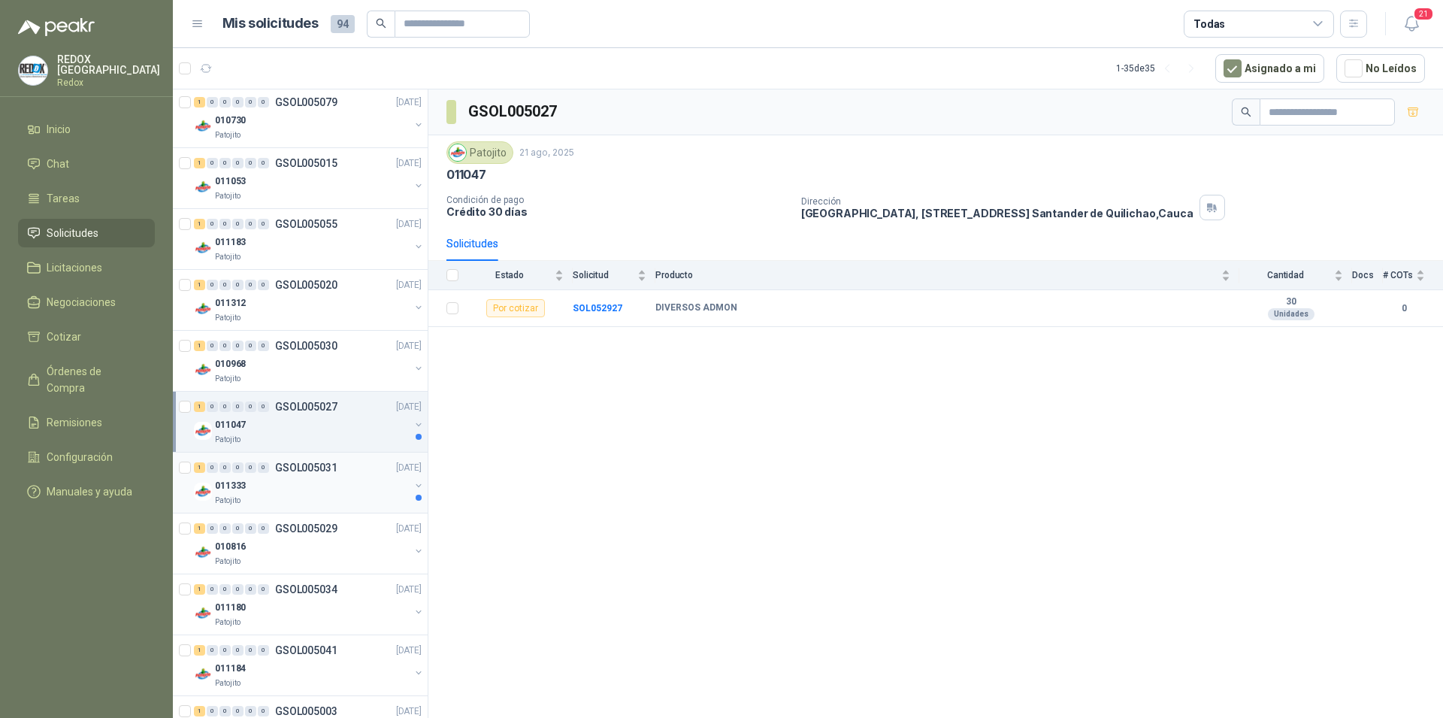
click at [359, 482] on div "011333" at bounding box center [312, 485] width 195 height 18
